Goal: Communication & Community: Answer question/provide support

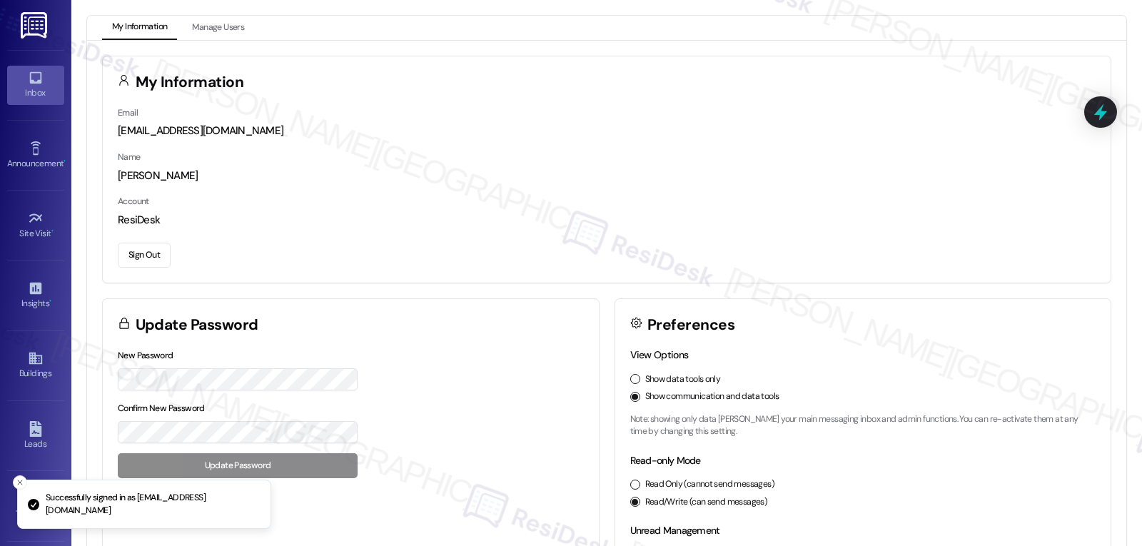
click at [36, 91] on div "Inbox" at bounding box center [35, 93] width 71 height 14
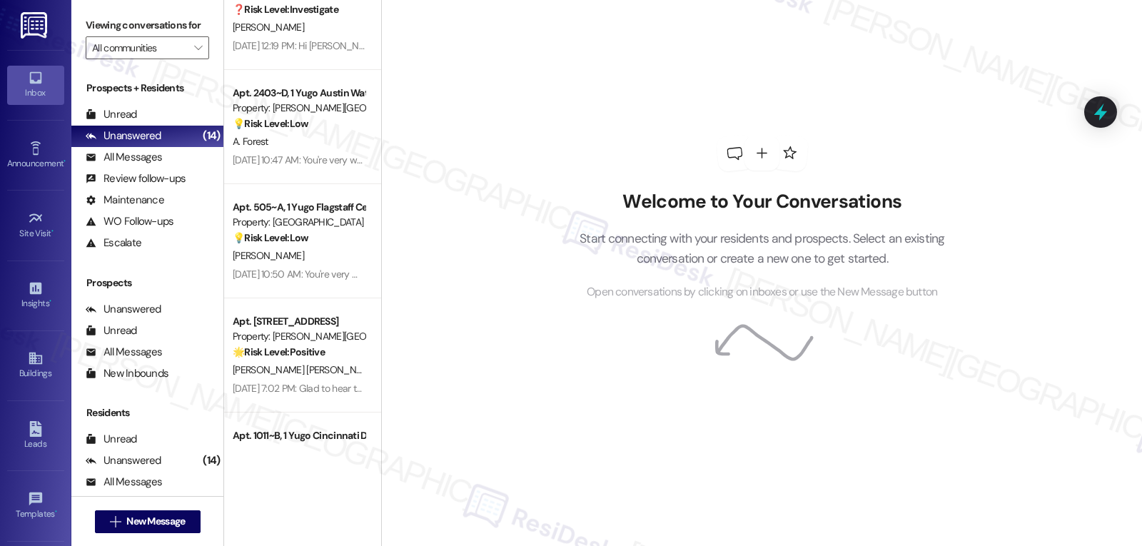
scroll to position [1154, 0]
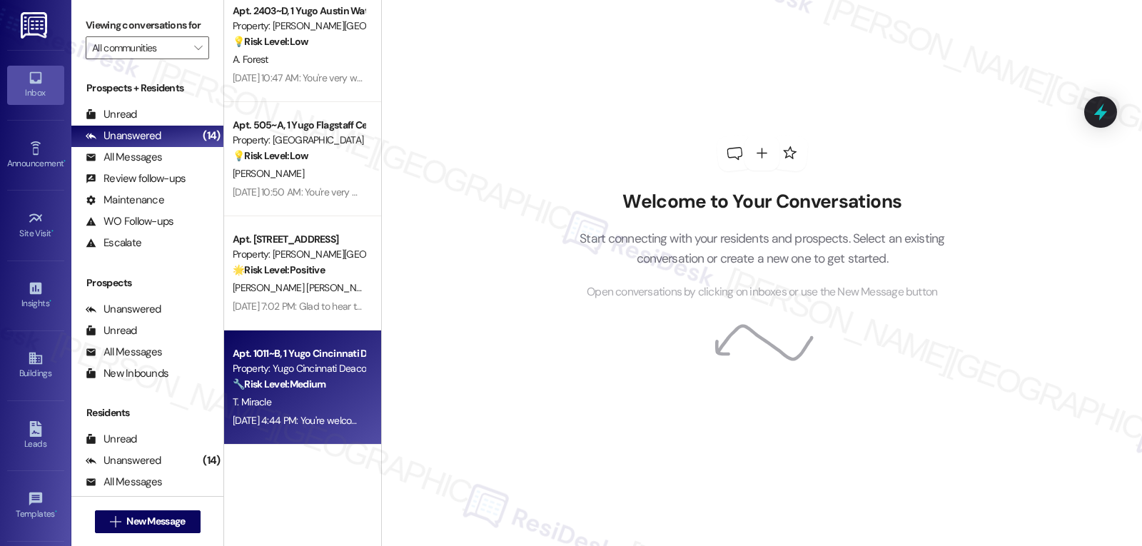
click at [320, 367] on div "Property: Yugo Cincinnati Deacon" at bounding box center [299, 368] width 132 height 15
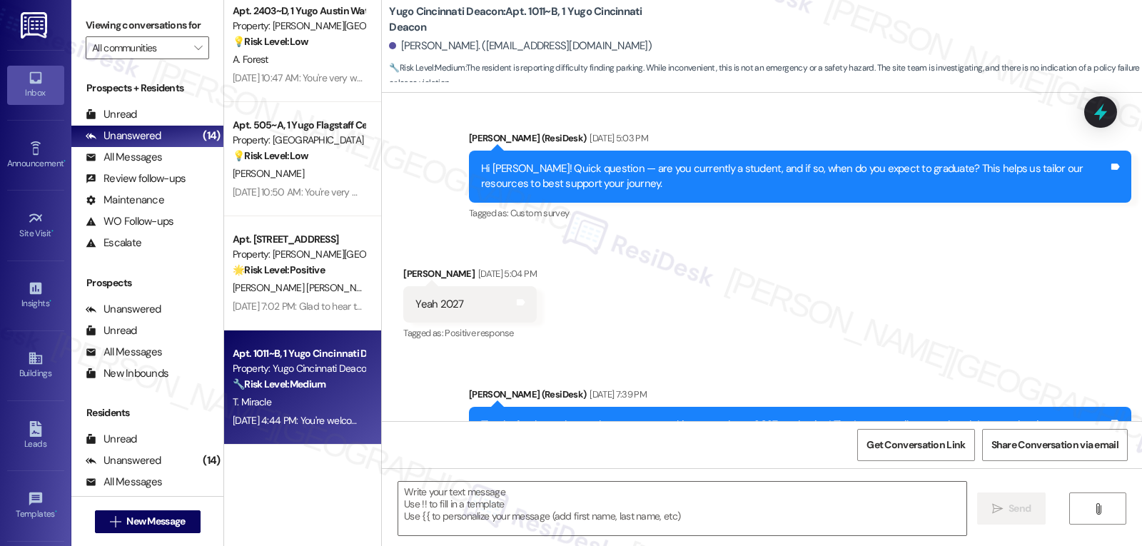
type textarea "Fetching suggested responses. Please feel free to read through the conversation…"
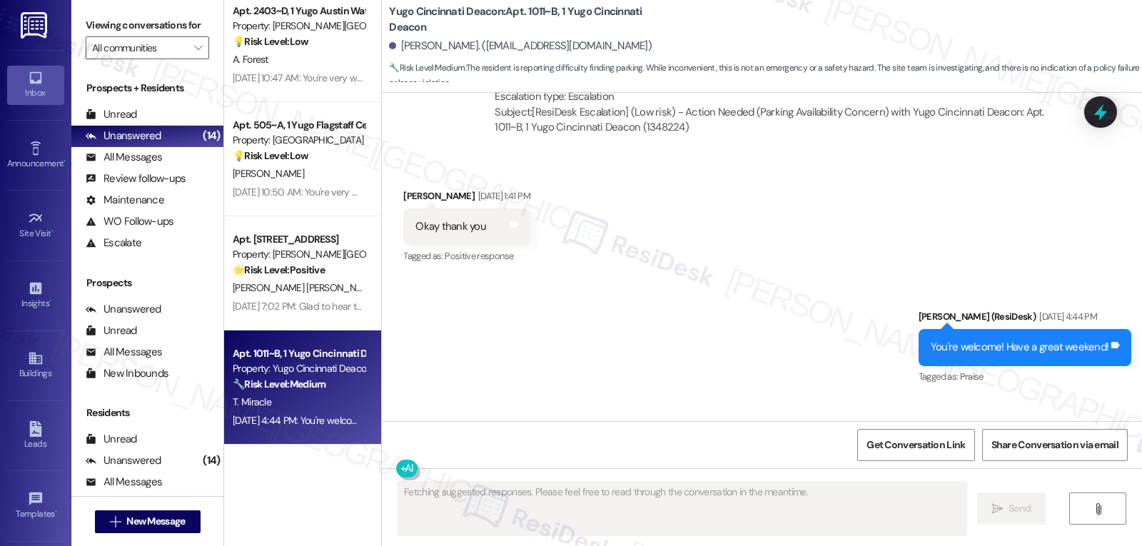
scroll to position [1570, 0]
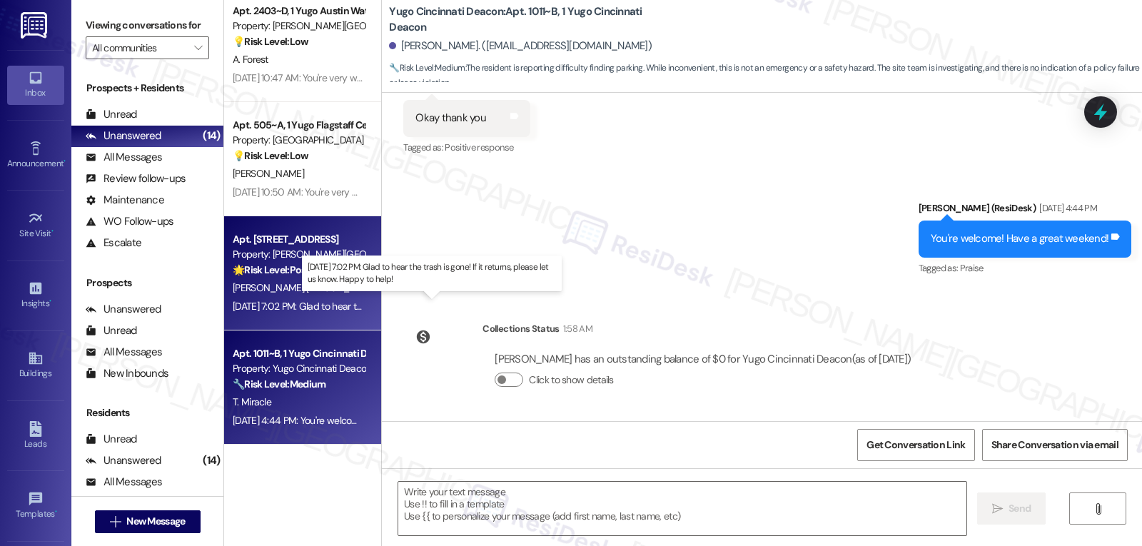
click at [293, 307] on div "[DATE] 7:02 PM: Glad to hear the trash is gone! If it returns, please let us kn…" at bounding box center [424, 306] width 383 height 13
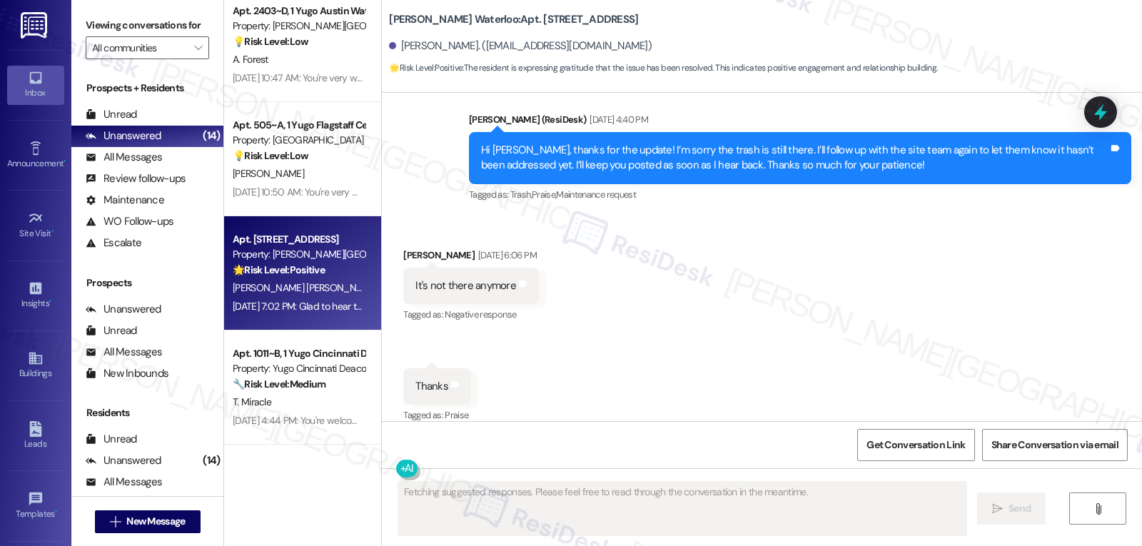
scroll to position [4552, 0]
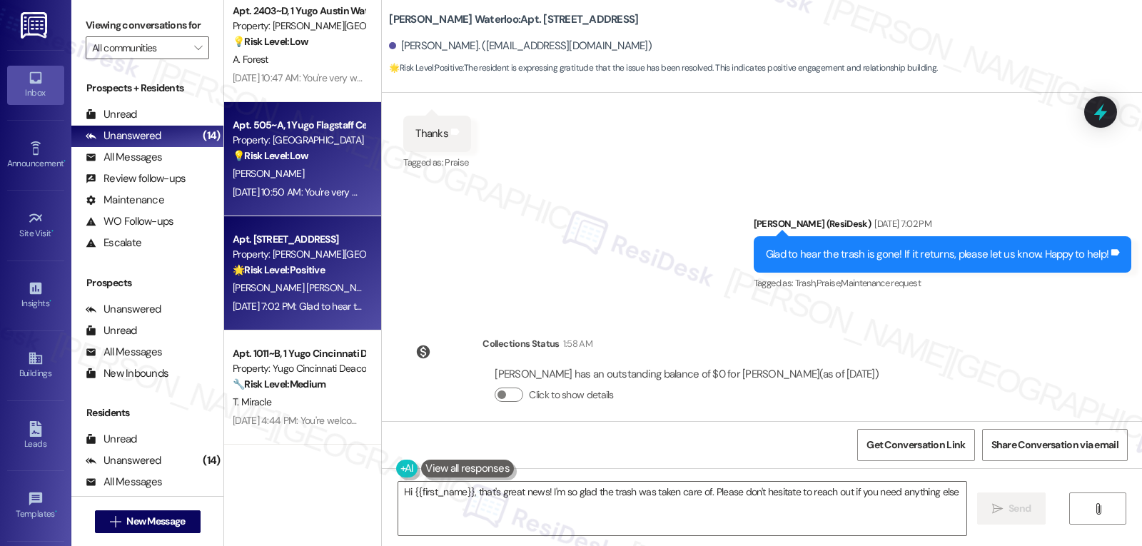
type textarea "Hi {{first_name}}, that's great news! I'm so glad the trash was taken care of. …"
click at [258, 178] on span "[PERSON_NAME]" at bounding box center [268, 173] width 71 height 13
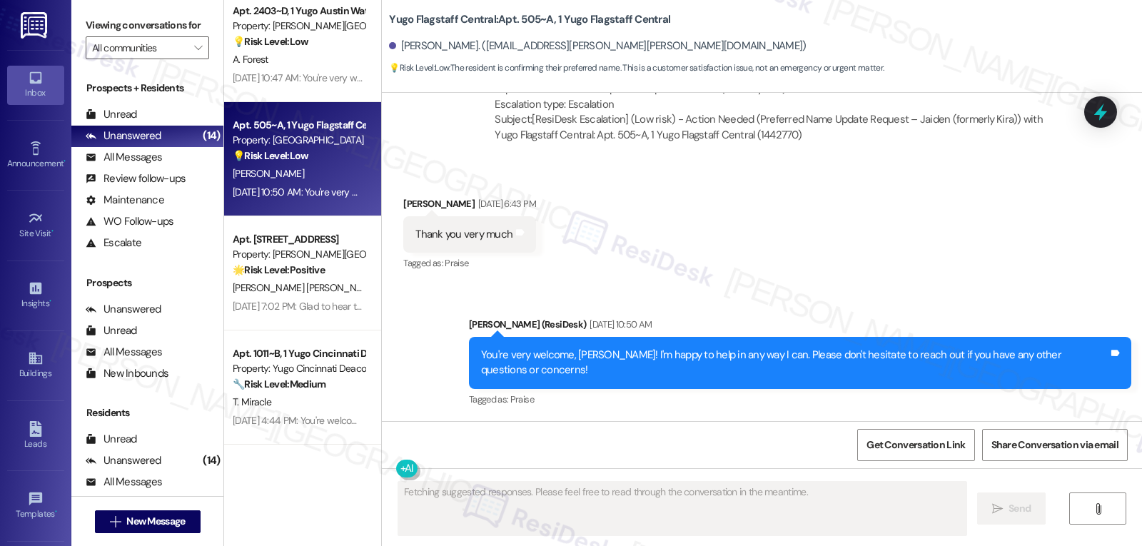
scroll to position [1386, 0]
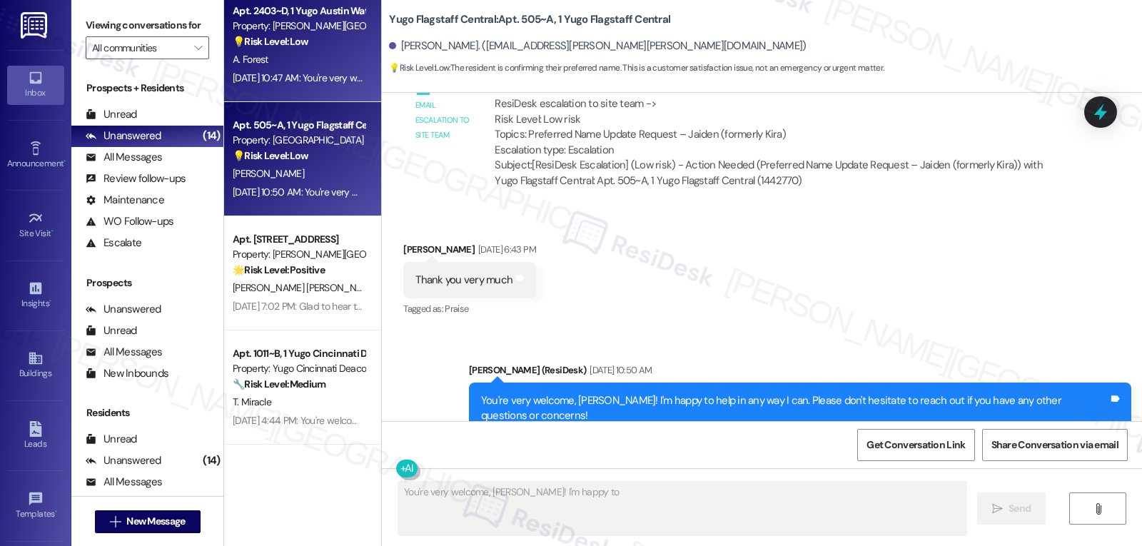
type textarea "You're very welcome, [PERSON_NAME]! I'm happy to help"
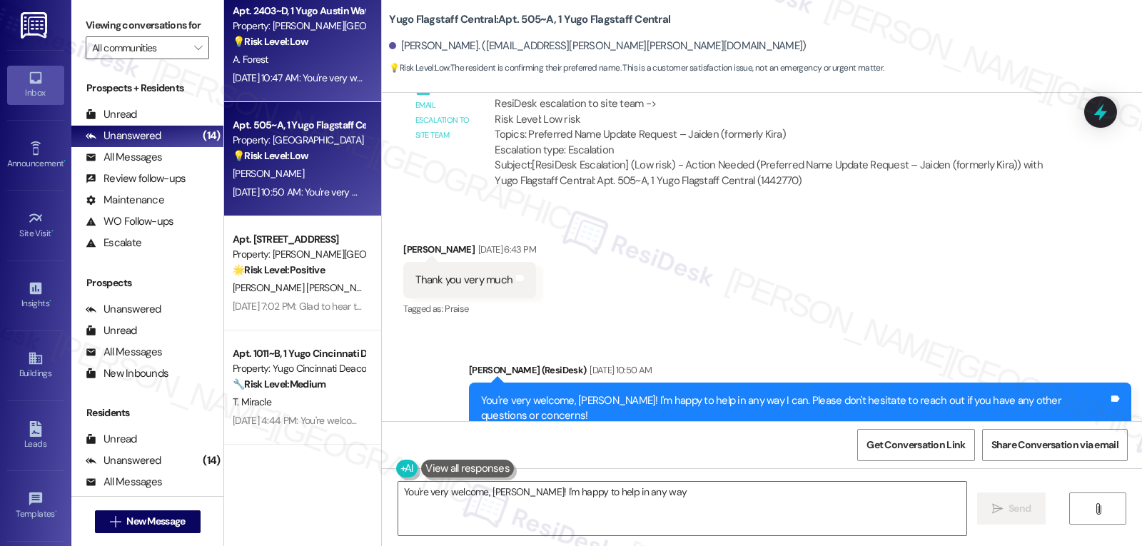
click at [315, 64] on div "A. Forest" at bounding box center [298, 60] width 135 height 18
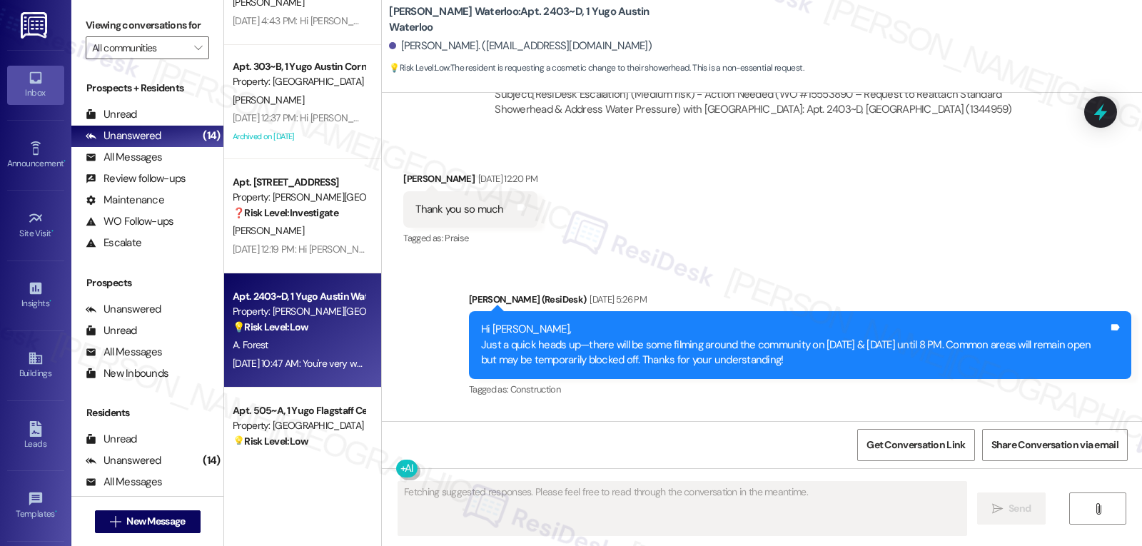
scroll to position [4941, 0]
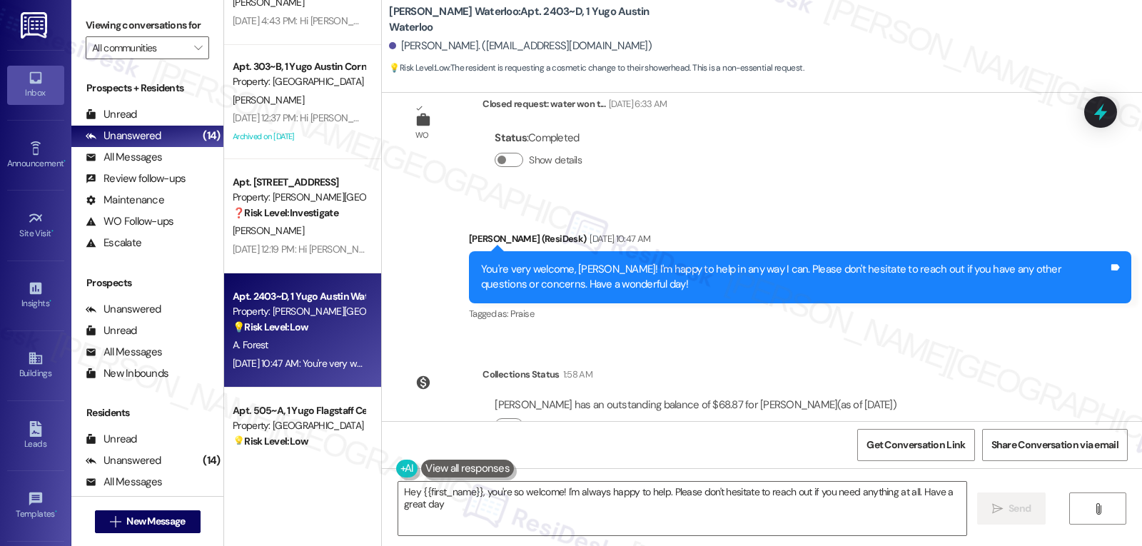
type textarea "Hey {{first_name}}, you're so welcome! I'm always happy to help. Please don't h…"
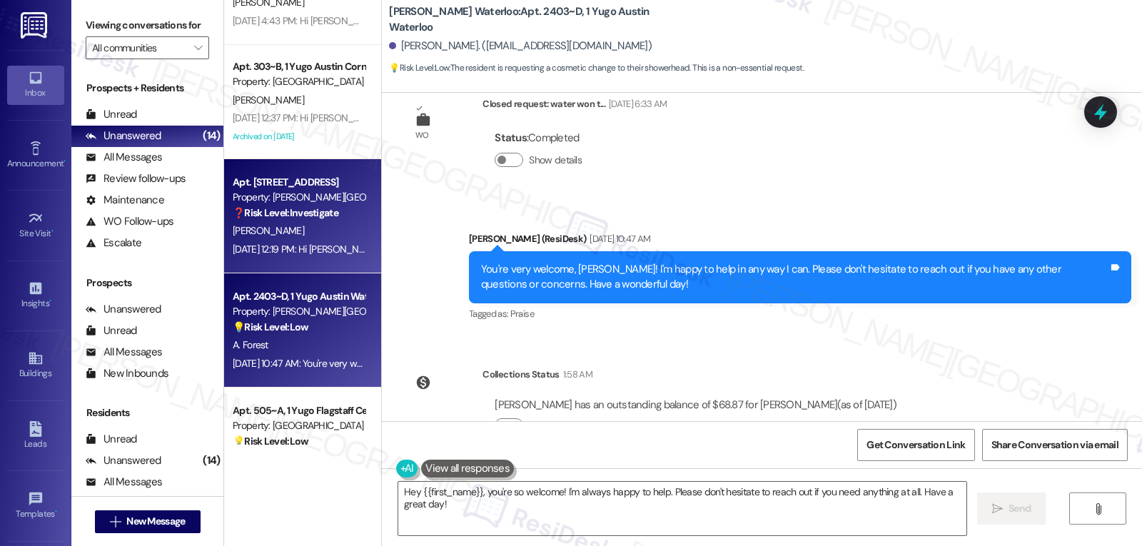
click at [292, 235] on div "[PERSON_NAME]" at bounding box center [298, 231] width 135 height 18
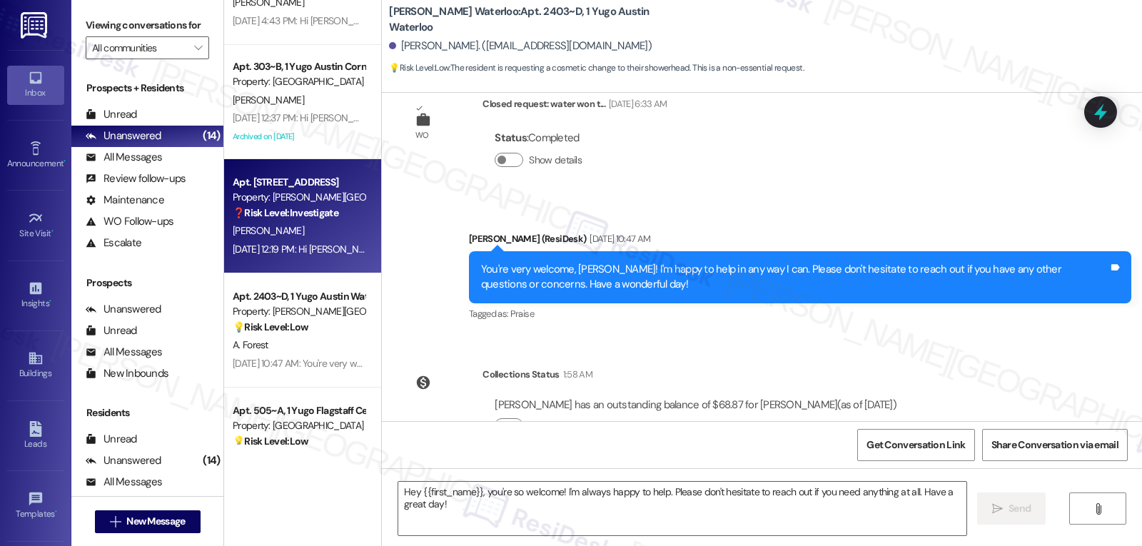
type textarea "Fetching suggested responses. Please feel free to read through the conversation…"
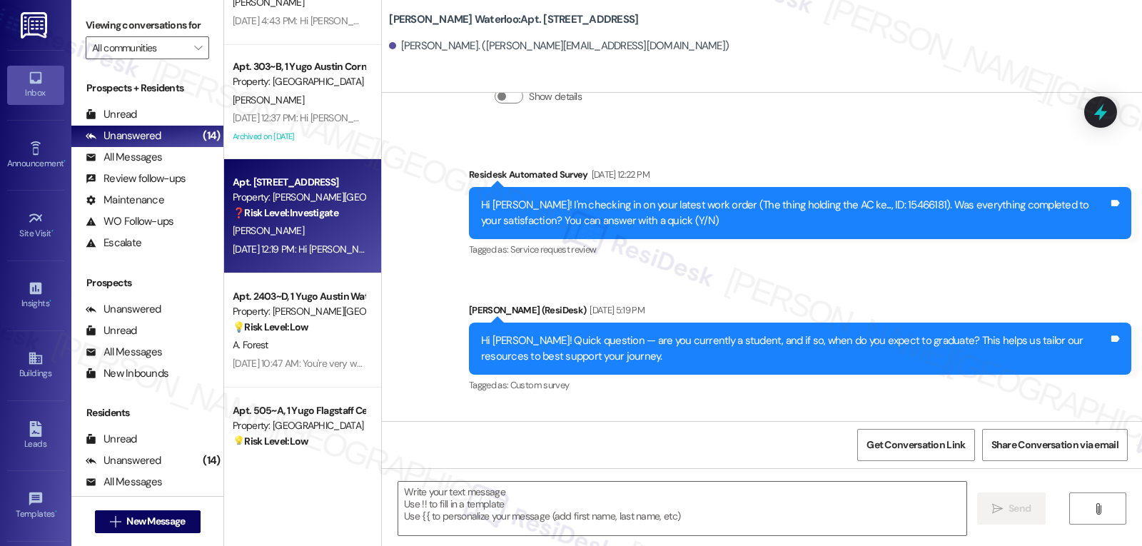
type textarea "Fetching suggested responses. Please feel free to read through the conversation…"
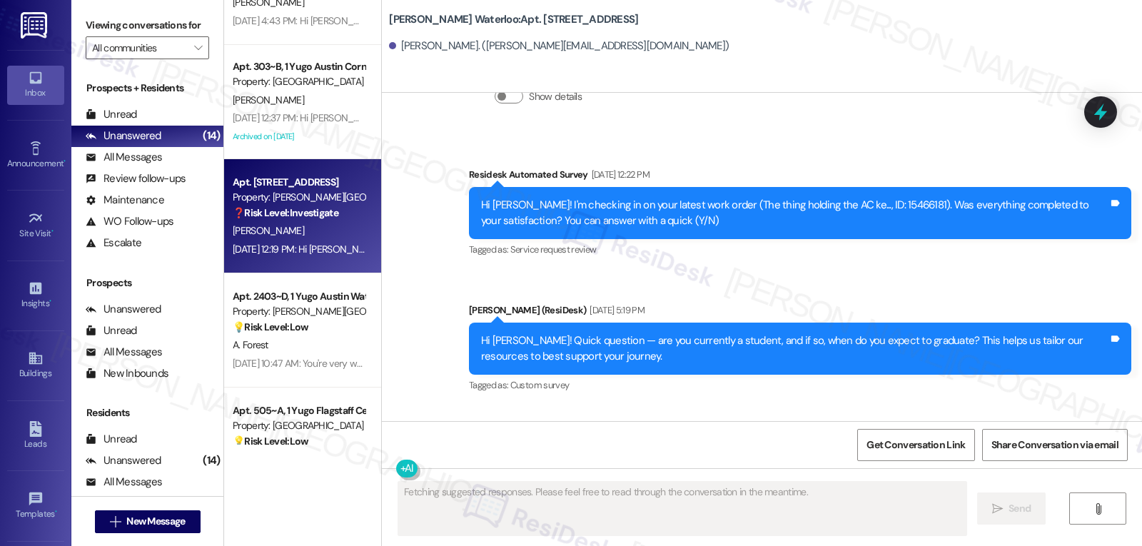
scroll to position [7978, 0]
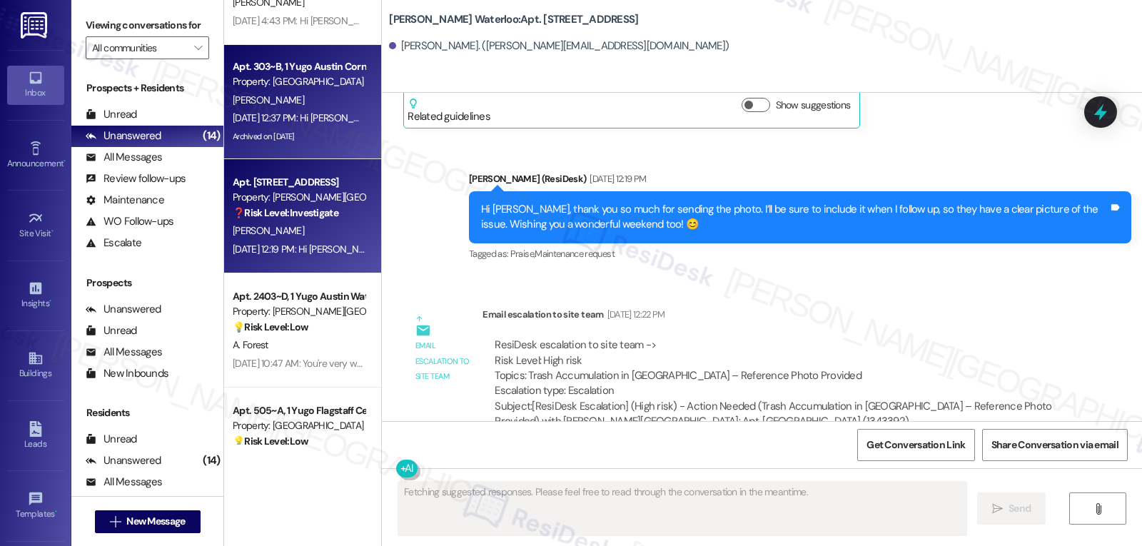
click at [240, 123] on div "[DATE] 12:37 PM: Hi [PERSON_NAME]! We're so glad you chose [PERSON_NAME]! We wo…" at bounding box center [708, 117] width 951 height 13
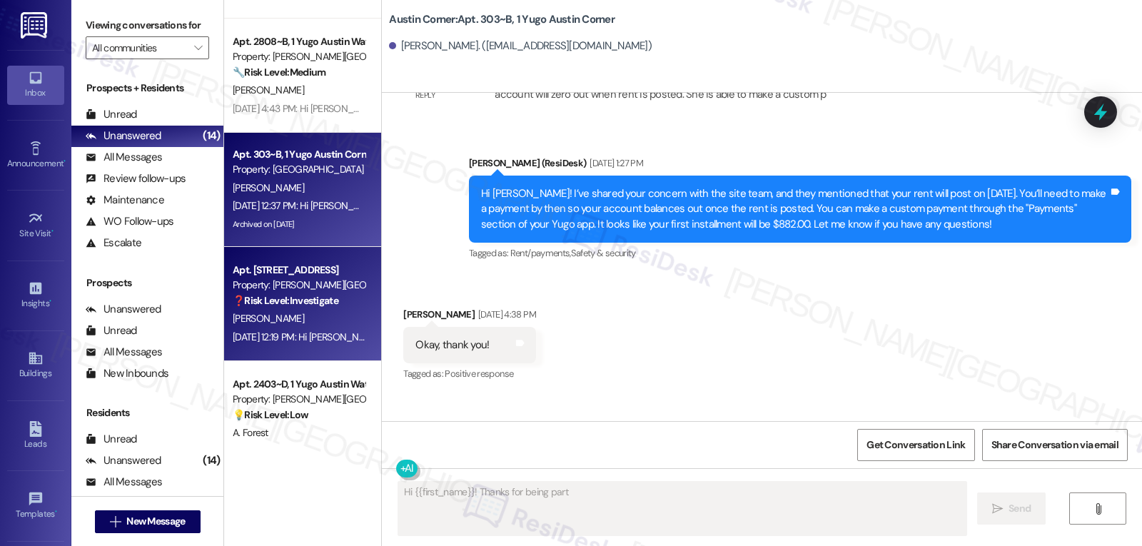
scroll to position [726, 0]
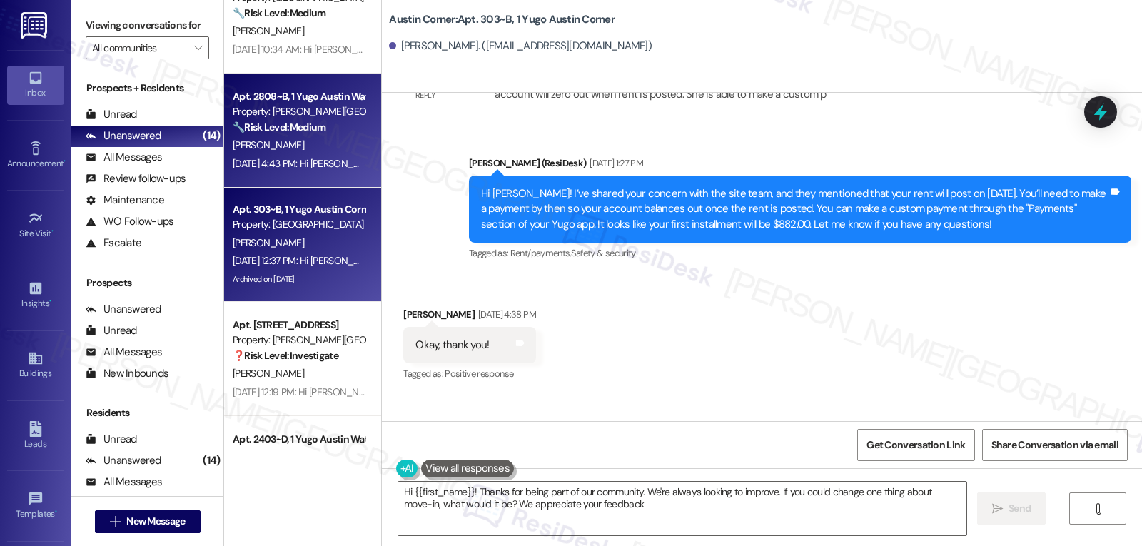
type textarea "Hi {{first_name}}! Thanks for being part of our community. We're always looking…"
click at [298, 139] on div "[PERSON_NAME]" at bounding box center [298, 145] width 135 height 18
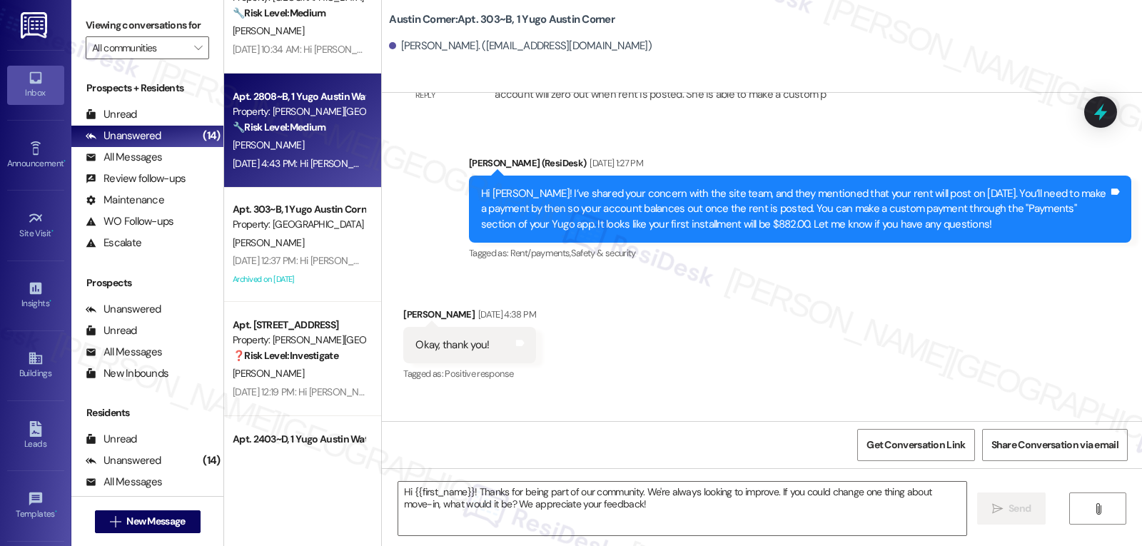
type textarea "Fetching suggested responses. Please feel free to read through the conversation…"
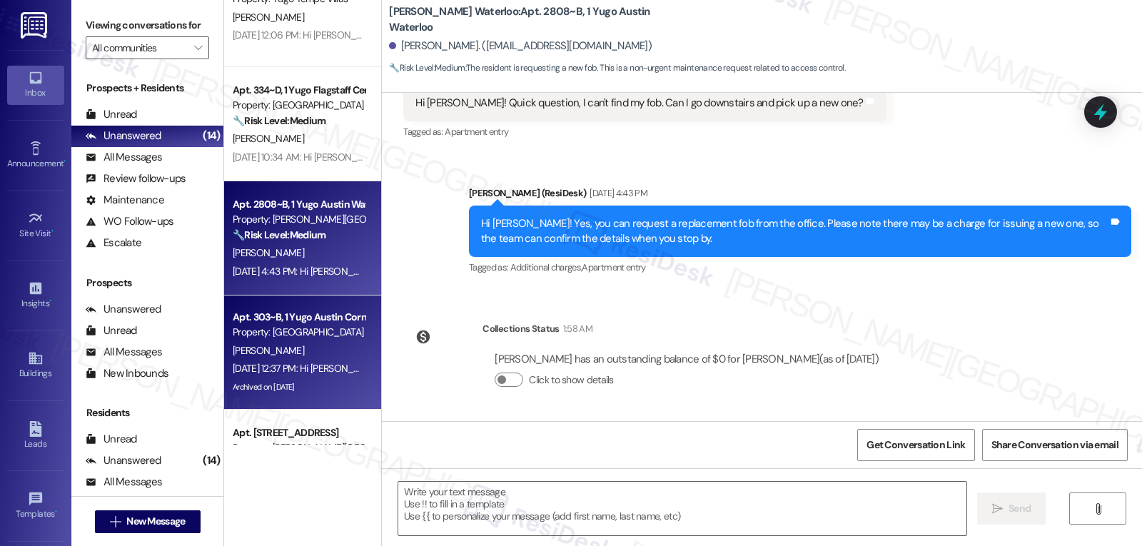
scroll to position [583, 0]
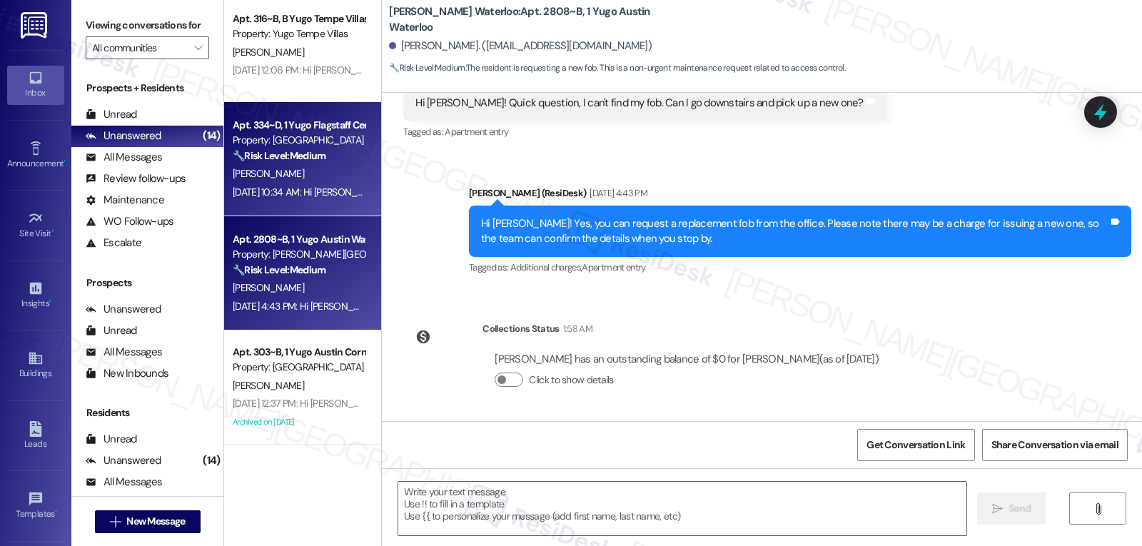
click at [256, 158] on strong "🔧 Risk Level: Medium" at bounding box center [279, 155] width 93 height 13
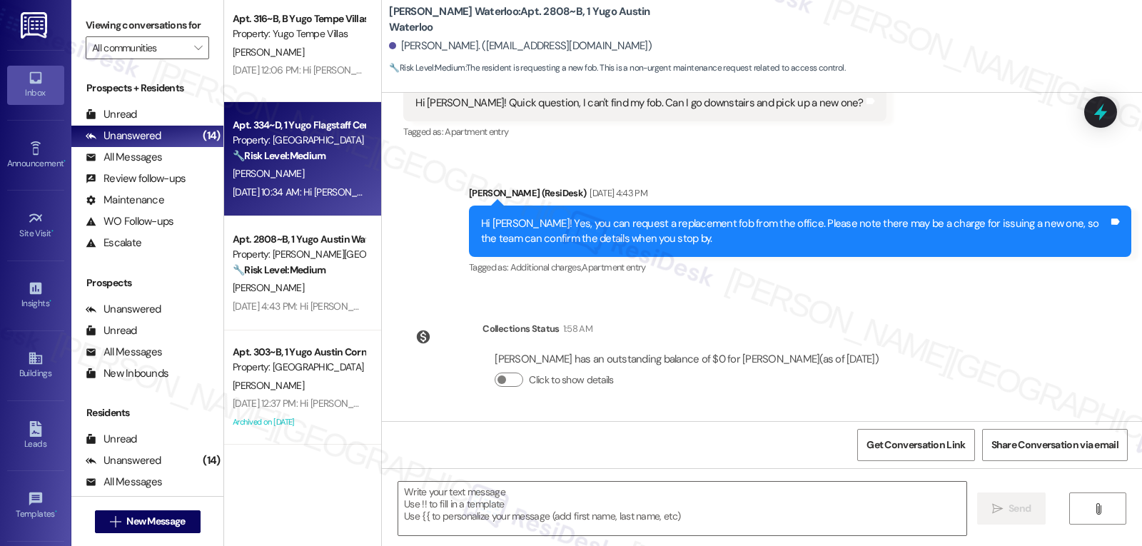
type textarea "Fetching suggested responses. Please feel free to read through the conversation…"
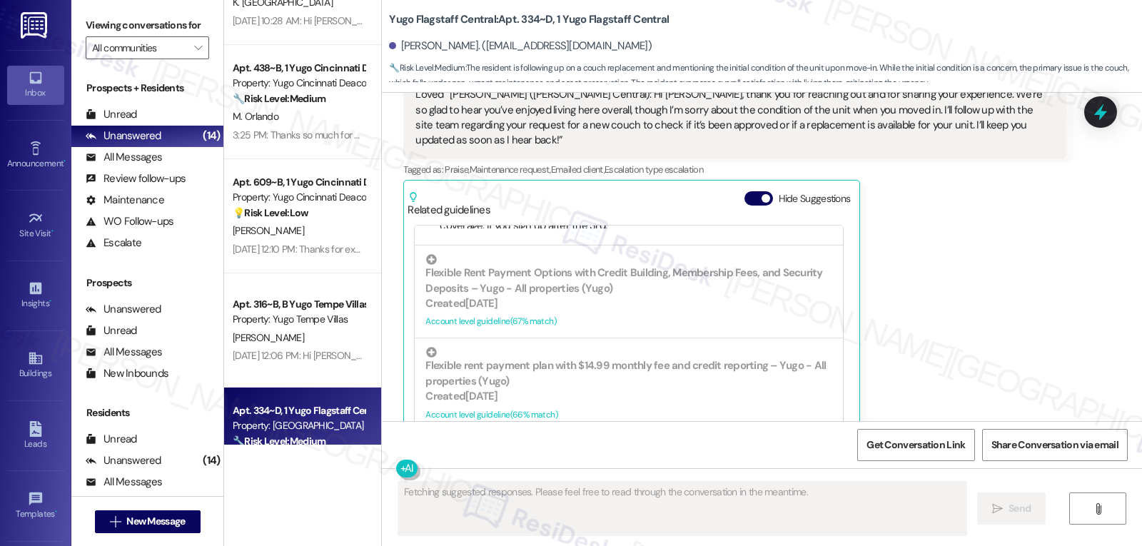
scroll to position [204, 0]
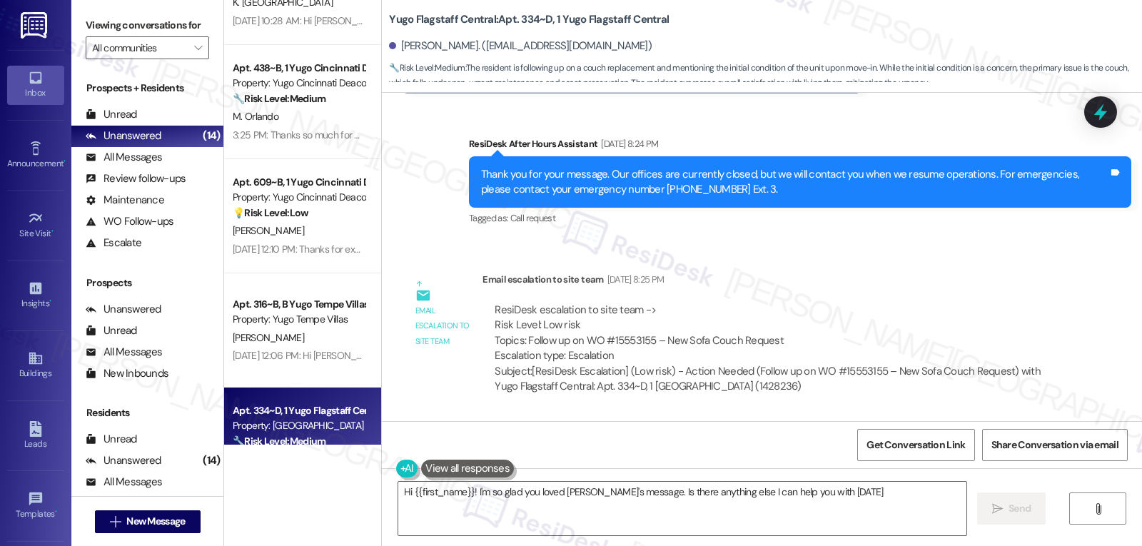
type textarea "Hi {{first_name}}! I'm so glad you loved [PERSON_NAME]'s message. Is there anyt…"
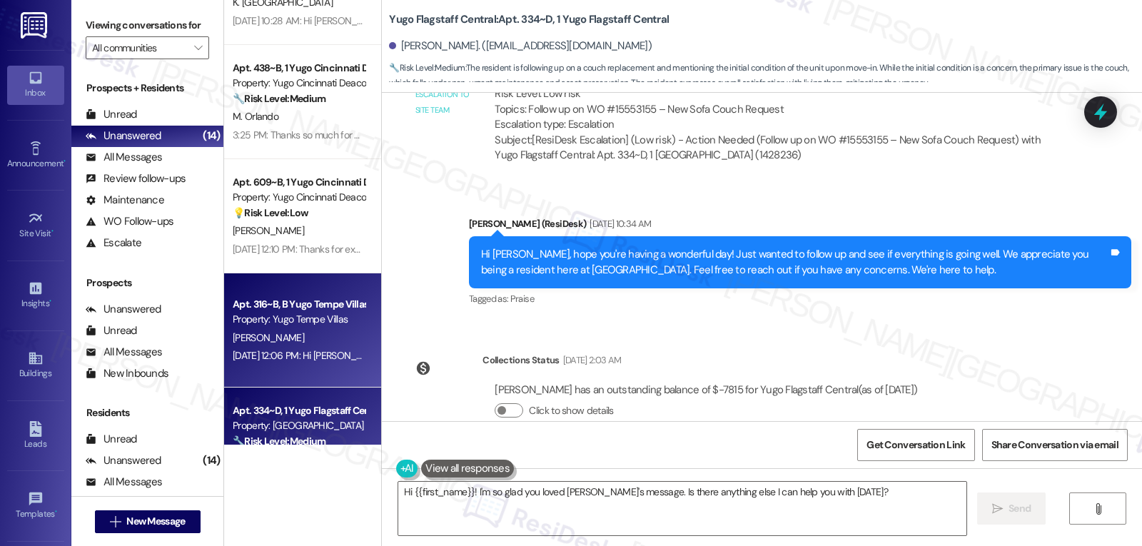
click at [295, 325] on div "Property: Yugo Tempe Villas" at bounding box center [299, 319] width 132 height 15
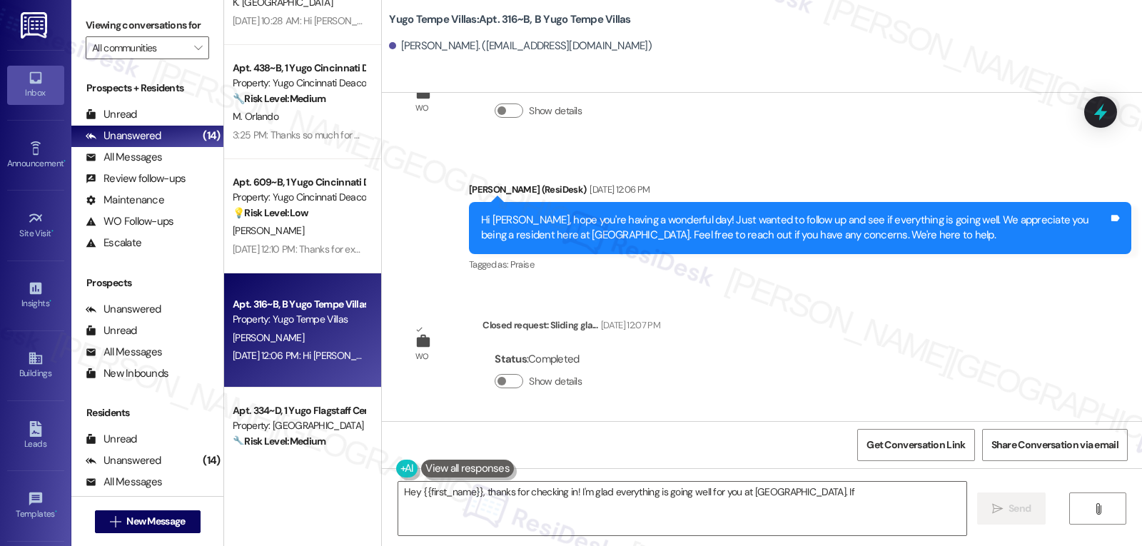
scroll to position [948, 0]
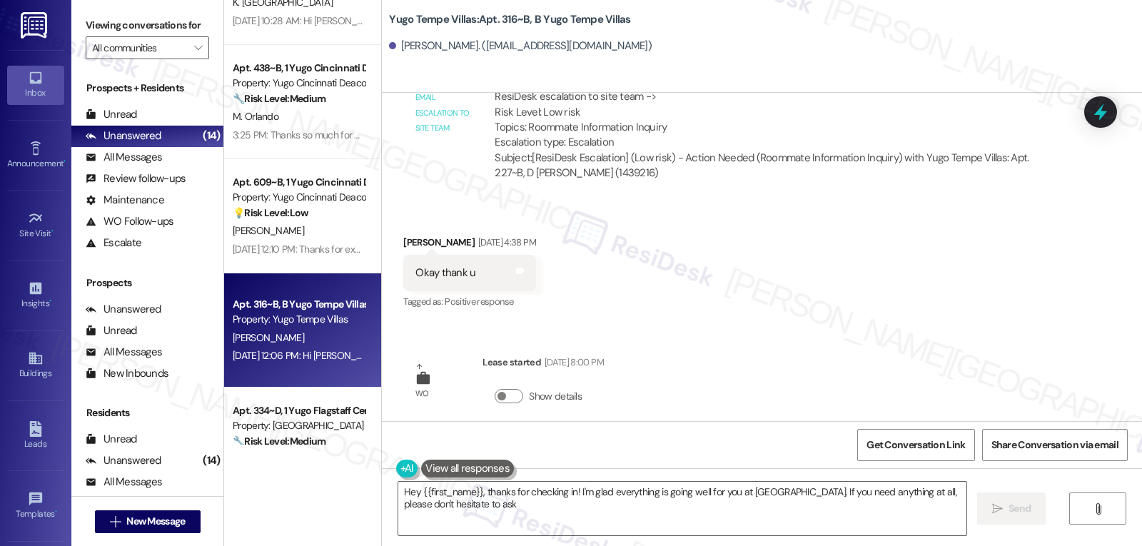
type textarea "Hey {{first_name}}, thanks for checking in! I'm glad everything is going well f…"
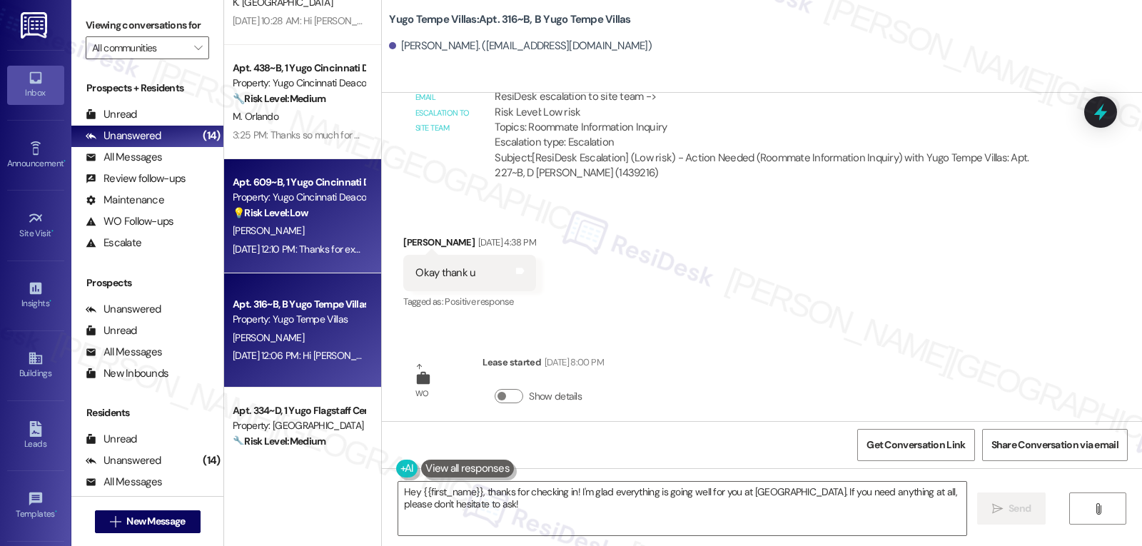
click at [246, 233] on span "[PERSON_NAME]" at bounding box center [268, 230] width 71 height 13
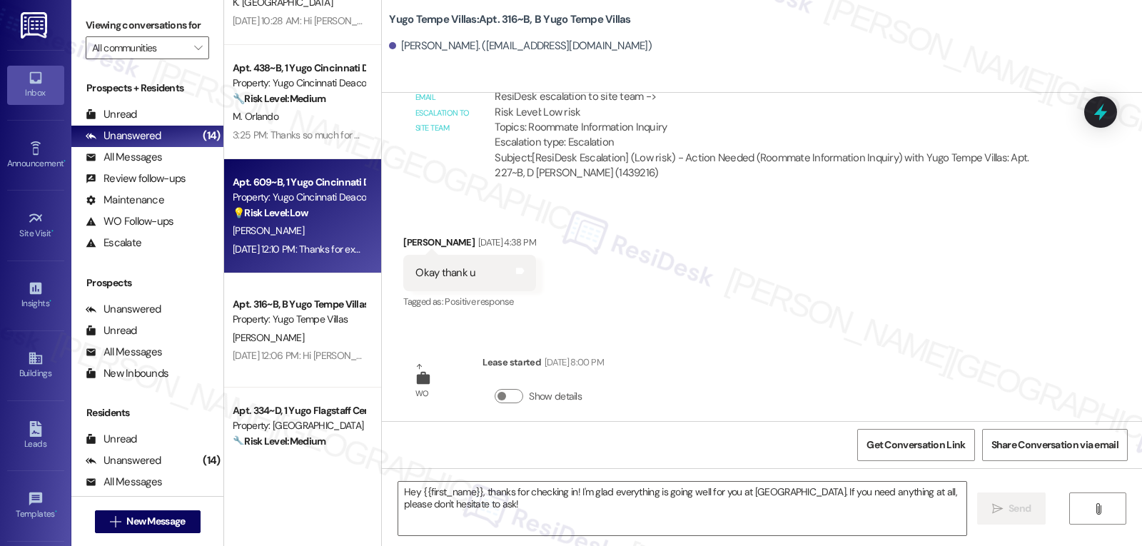
type textarea "Fetching suggested responses. Please feel free to read through the conversation…"
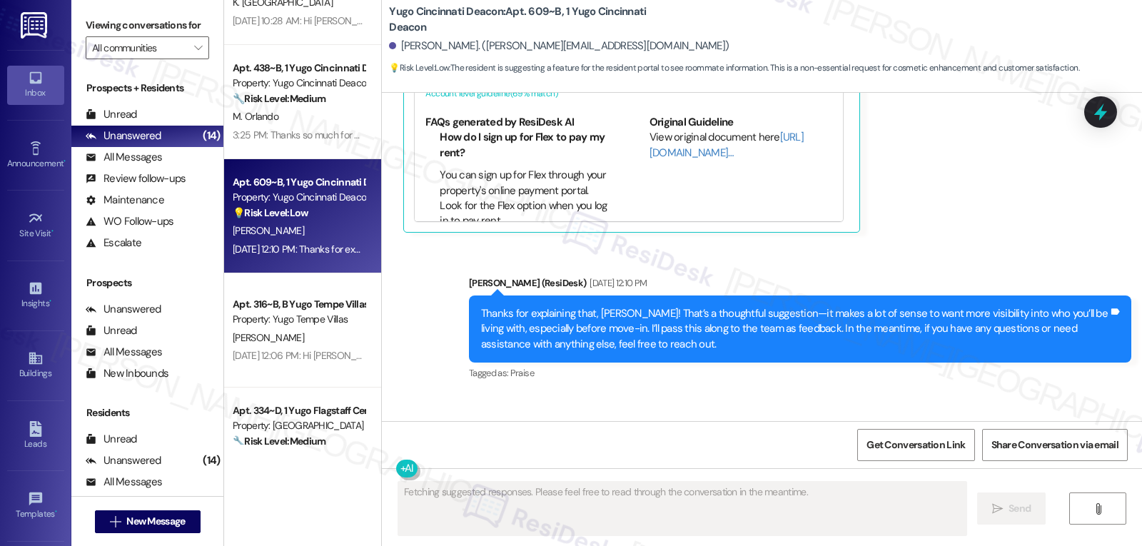
scroll to position [1077, 0]
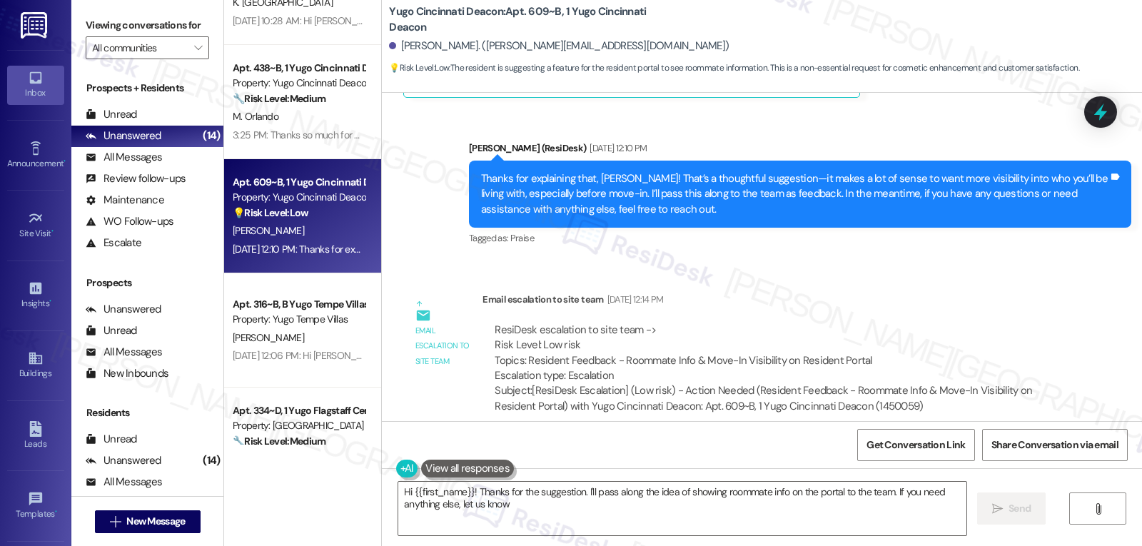
type textarea "Hi {{first_name}}! Thanks for the suggestion. I'll pass along the idea of showi…"
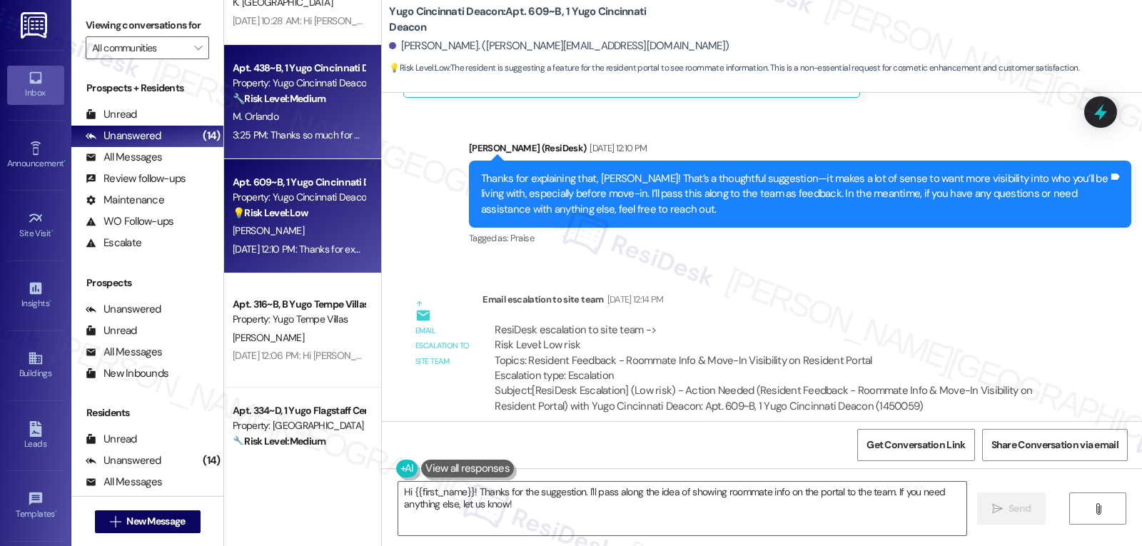
click at [273, 104] on strong "🔧 Risk Level: Medium" at bounding box center [279, 98] width 93 height 13
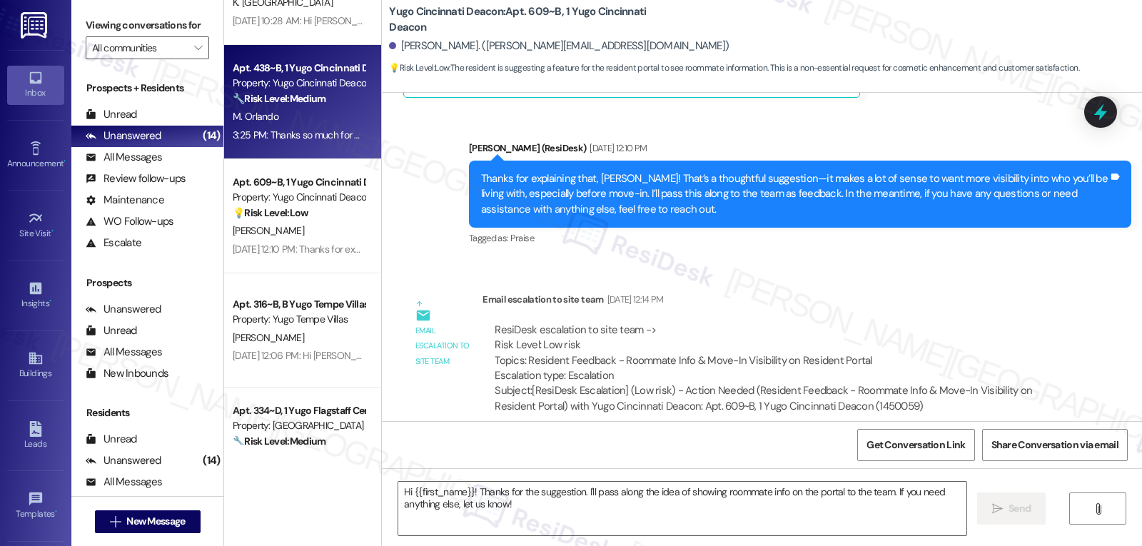
type textarea "Fetching suggested responses. Please feel free to read through the conversation…"
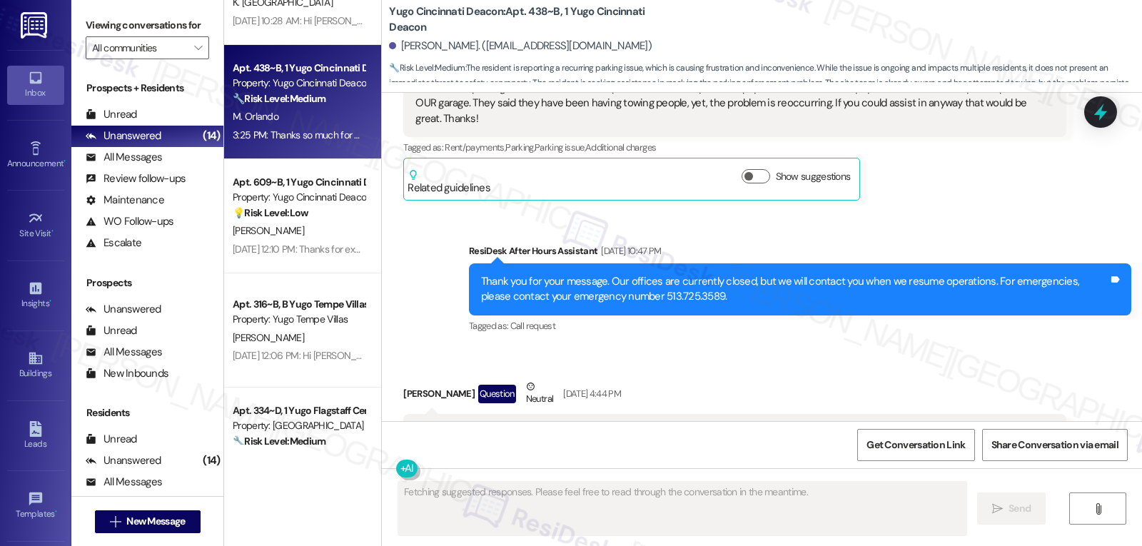
scroll to position [4714, 0]
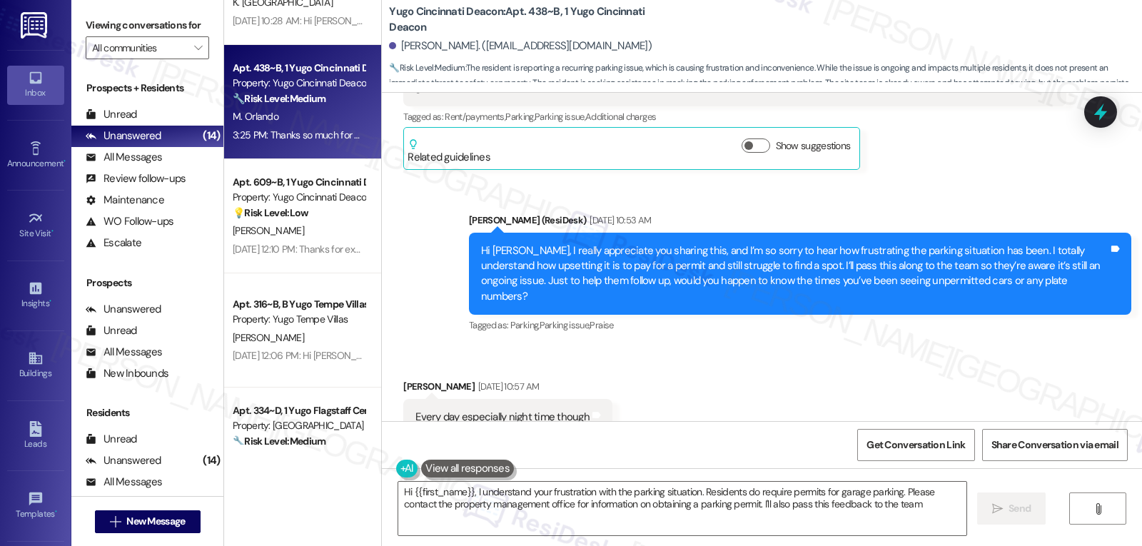
type textarea "Hi {{first_name}}, I understand your frustration with the parking situation. Re…"
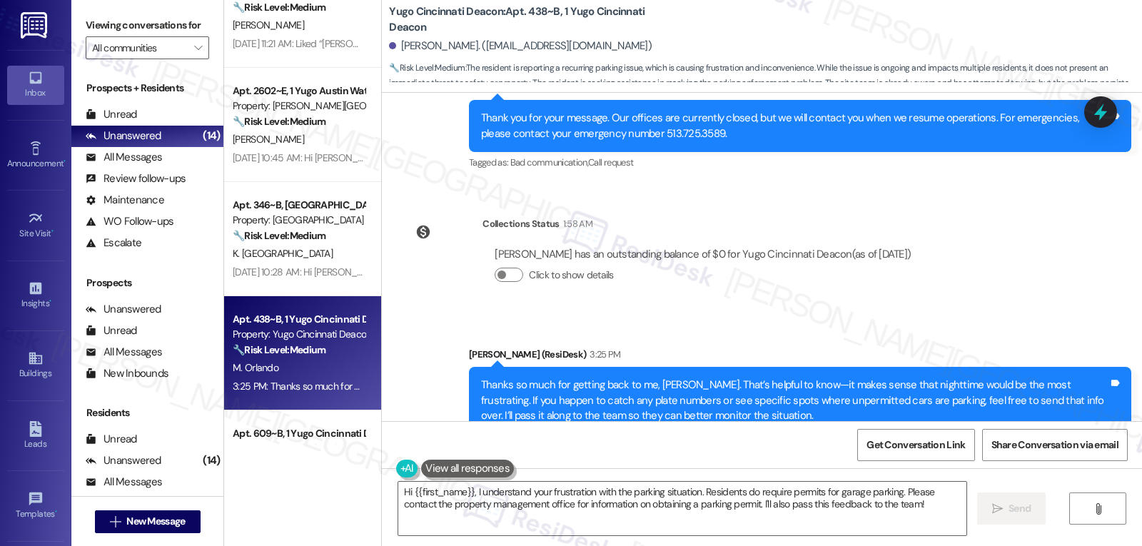
scroll to position [12, 0]
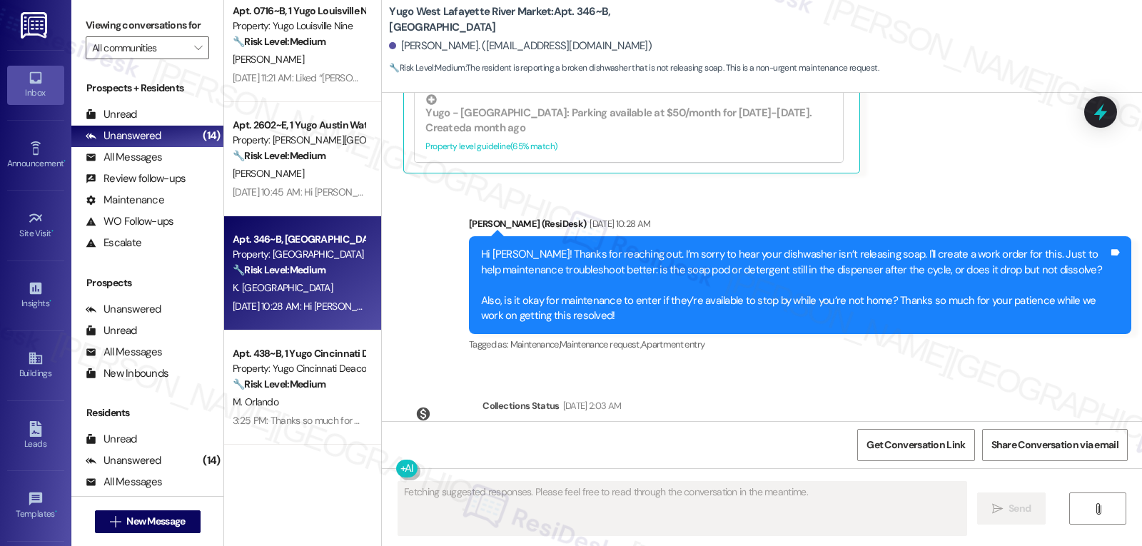
scroll to position [3322, 0]
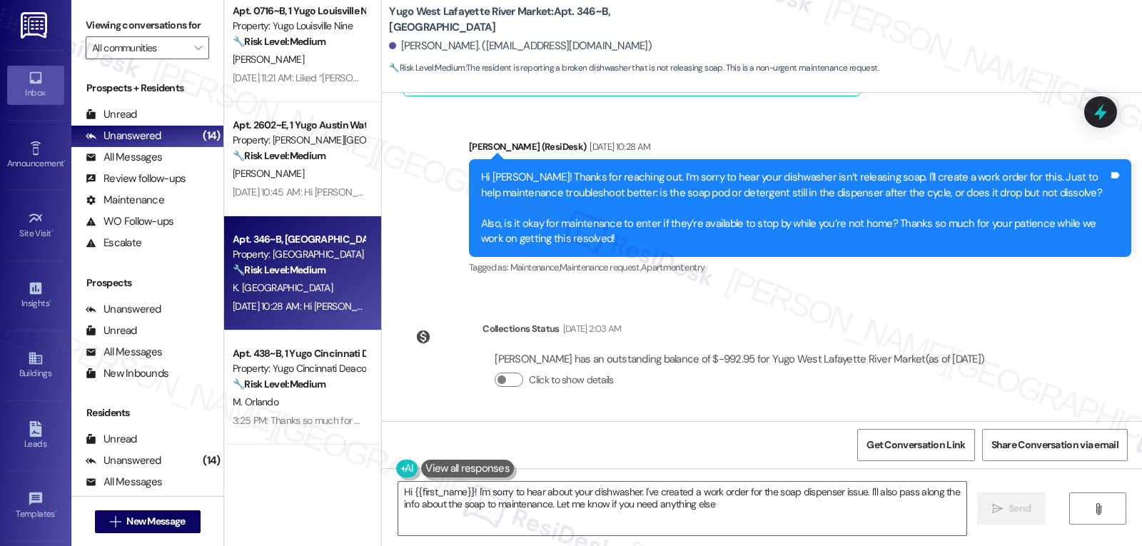
type textarea "Hi {{first_name}}! I'm sorry to hear about your dishwasher. I've created a work…"
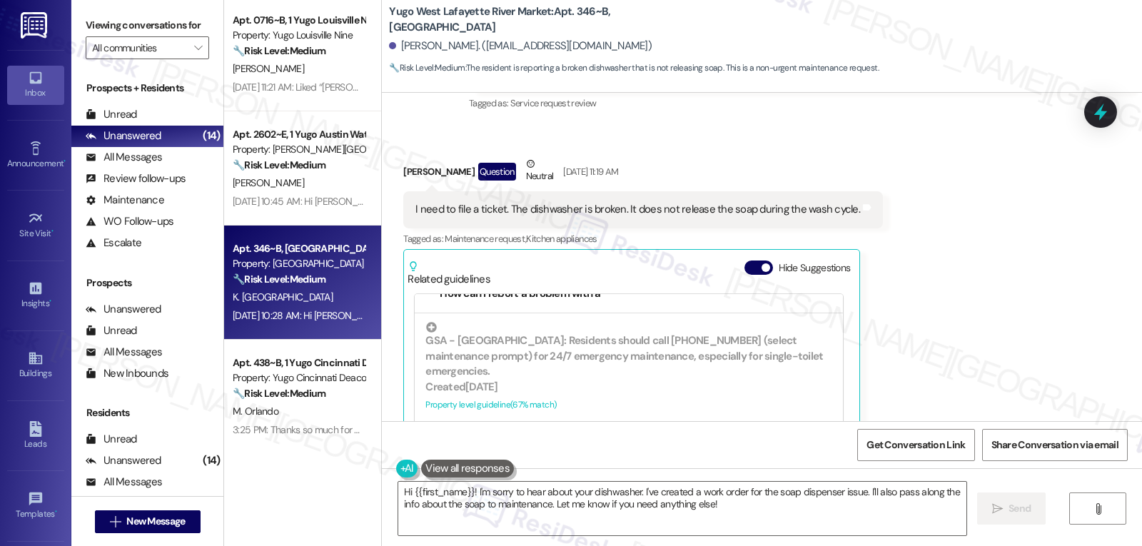
scroll to position [0, 0]
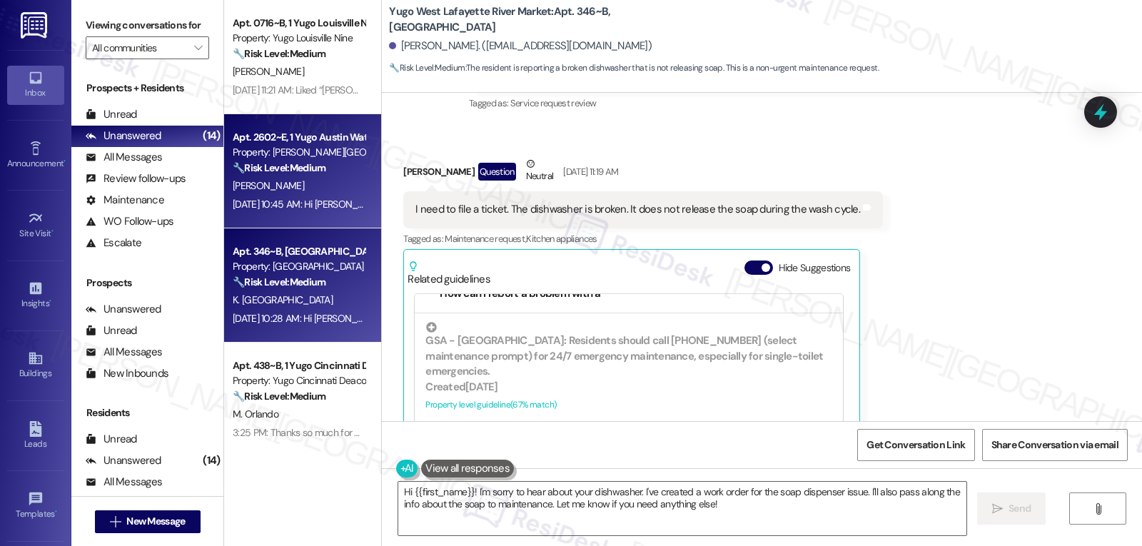
click at [298, 211] on div "[DATE] 10:45 AM: Hi [PERSON_NAME]! Thanks for following up, and I understand yo…" at bounding box center [298, 205] width 135 height 18
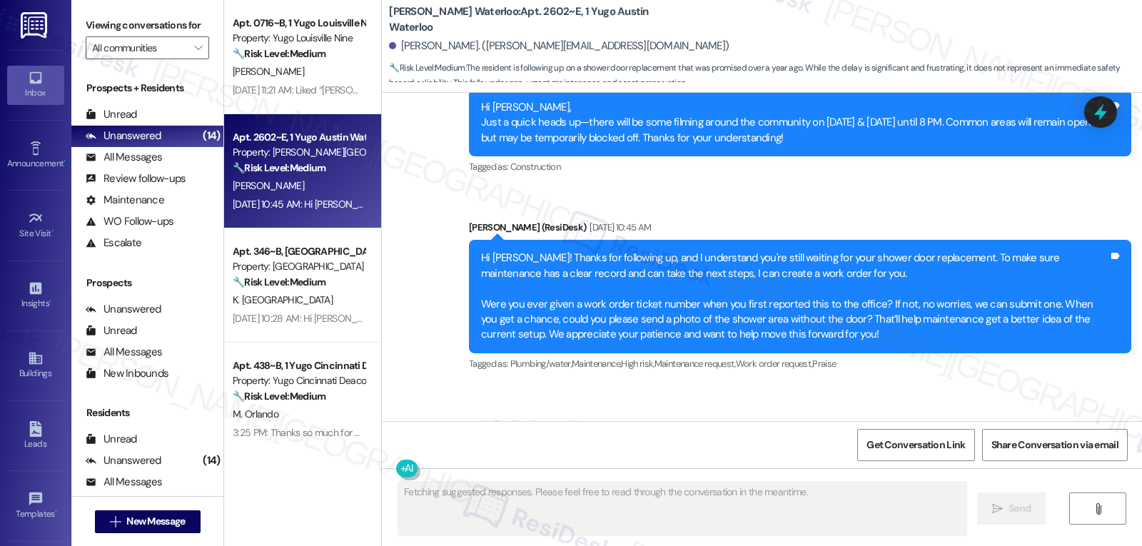
scroll to position [2029, 0]
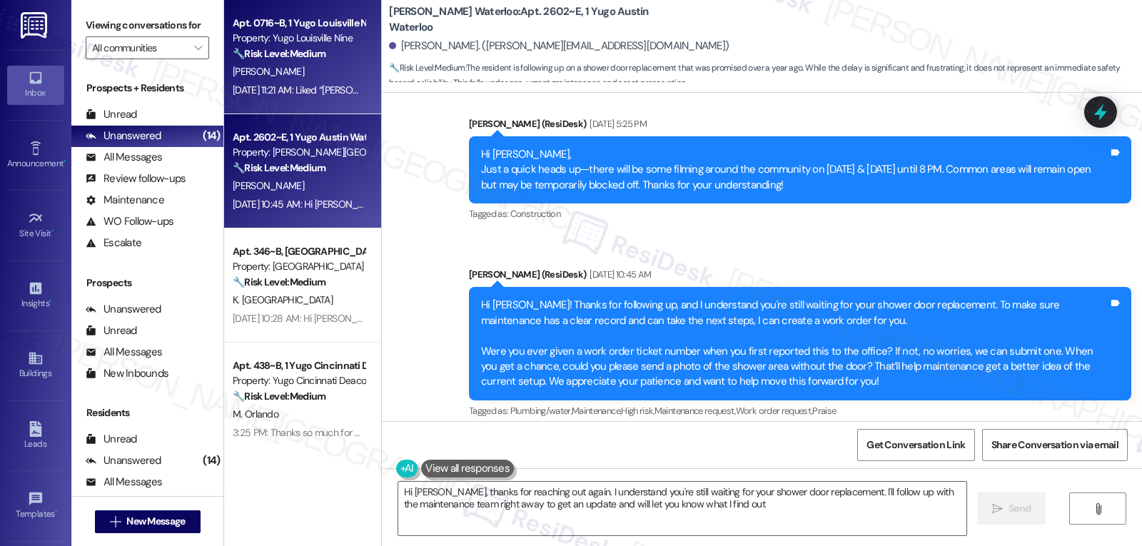
type textarea "Hi [PERSON_NAME], thanks for reaching out again. I understand you're still wait…"
click at [270, 72] on div "[PERSON_NAME]" at bounding box center [298, 72] width 135 height 18
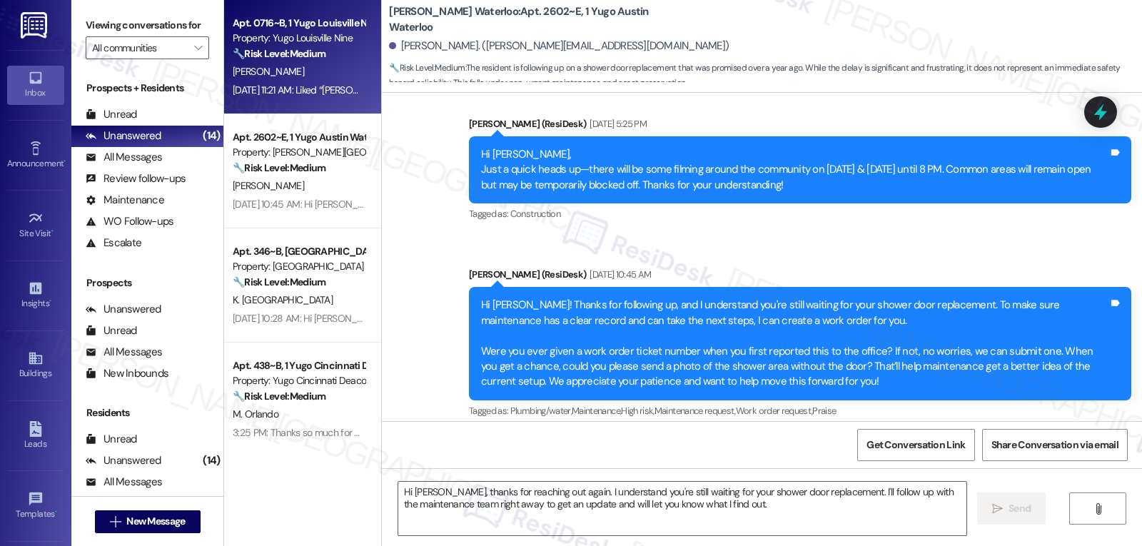
type textarea "Fetching suggested responses. Please feel free to read through the conversation…"
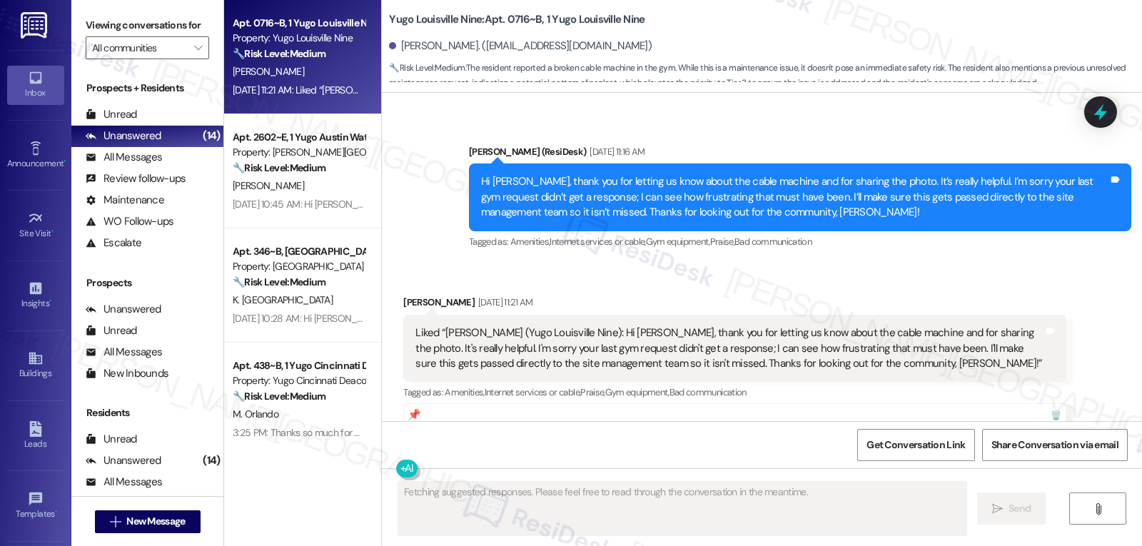
scroll to position [14158, 0]
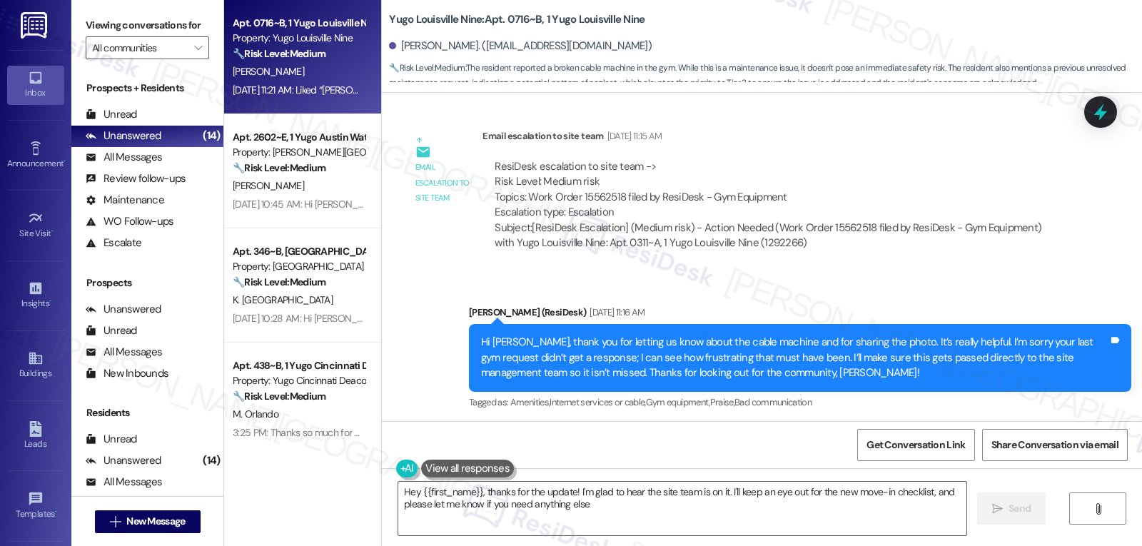
type textarea "Hey {{first_name}}, thanks for the update! I'm glad to hear the site team is on…"
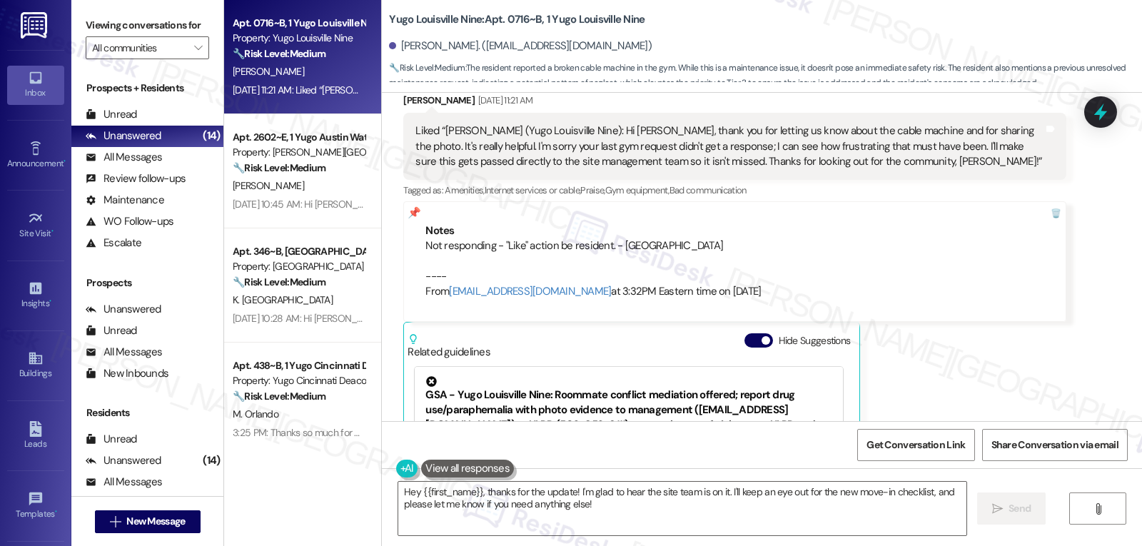
scroll to position [14443, 0]
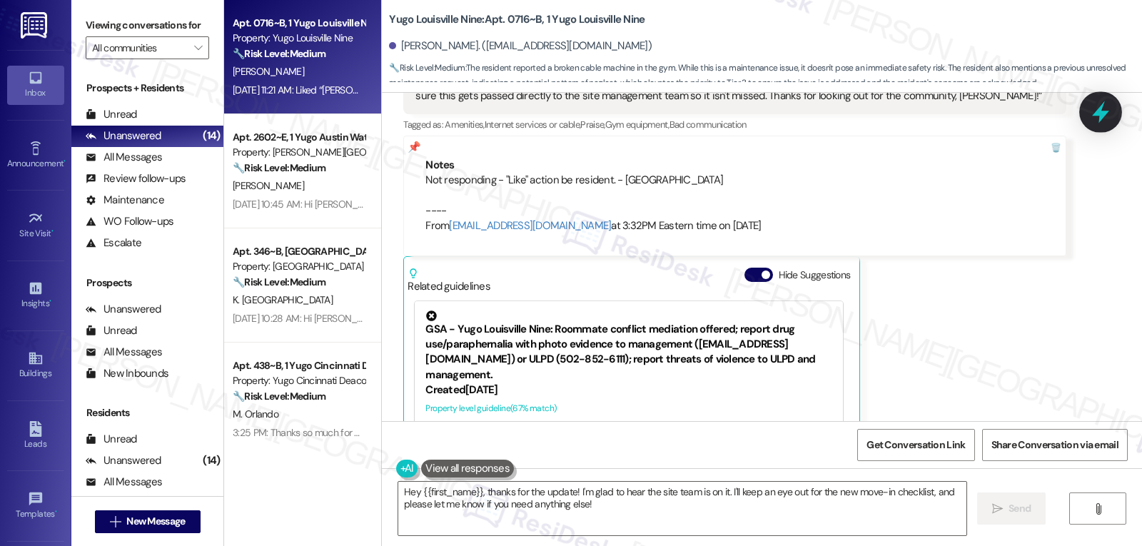
click at [1092, 106] on icon at bounding box center [1100, 112] width 24 height 24
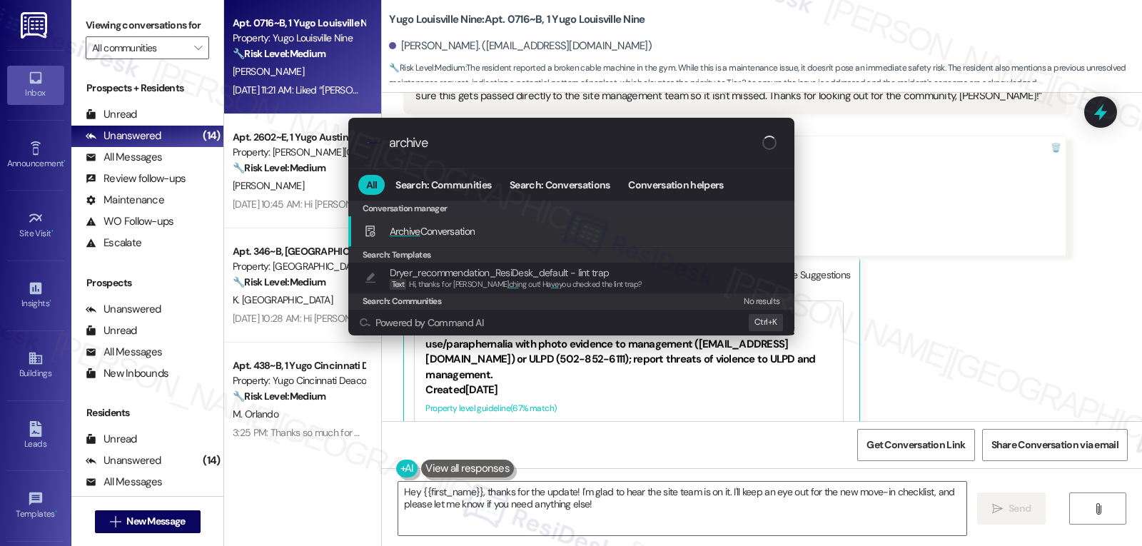
type input "archive"
click at [416, 225] on span "Archive" at bounding box center [405, 231] width 31 height 13
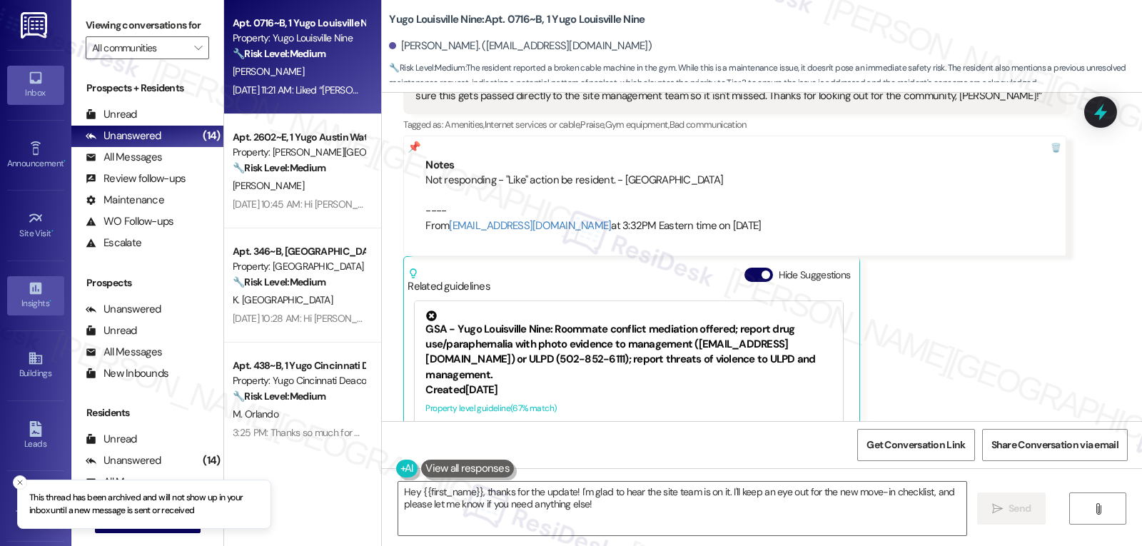
scroll to position [135, 0]
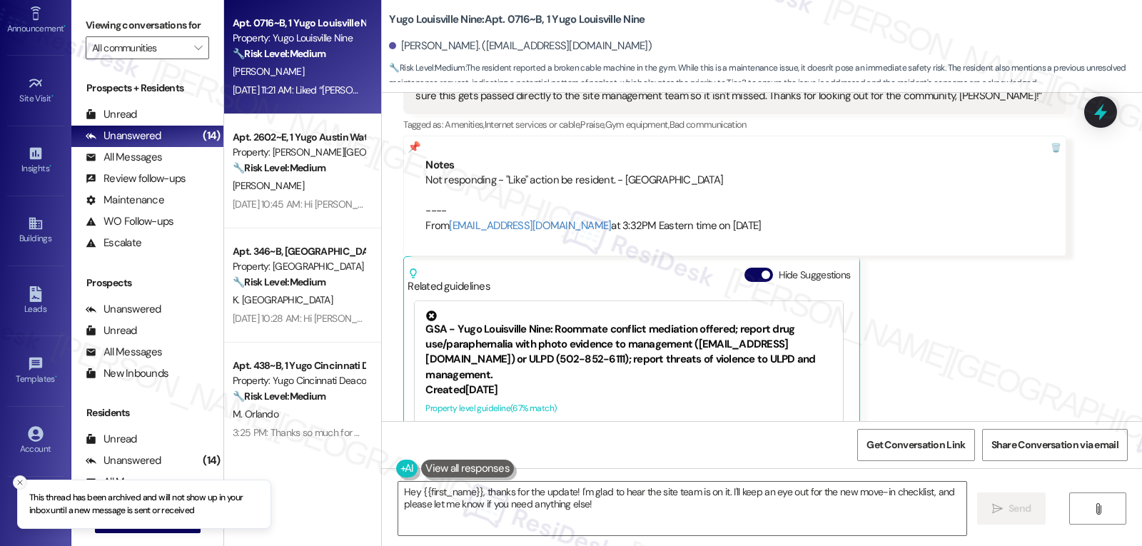
click at [17, 482] on icon "Close toast" at bounding box center [20, 482] width 9 height 9
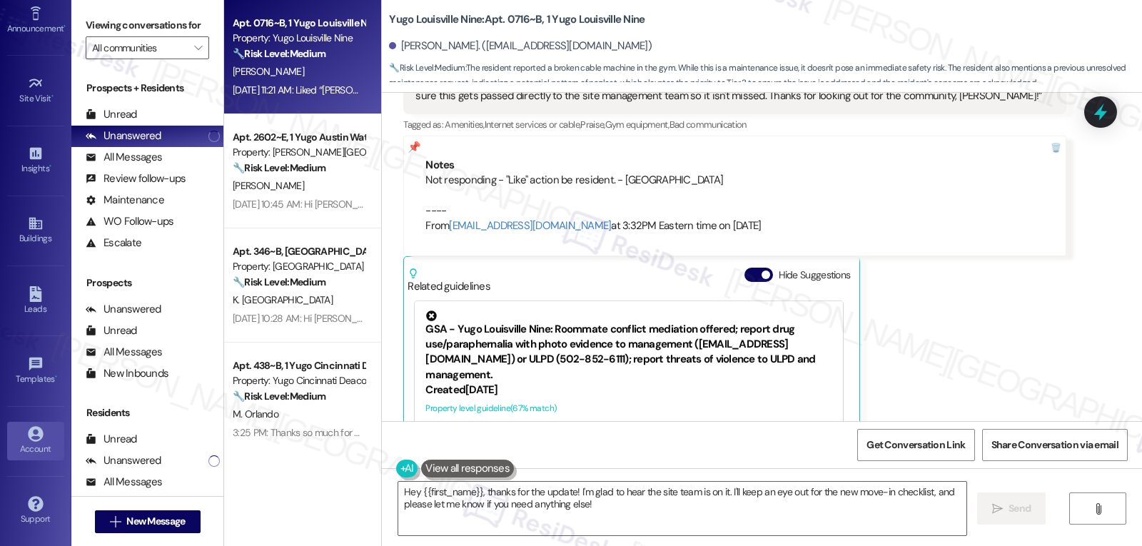
click at [28, 434] on icon at bounding box center [35, 433] width 15 height 15
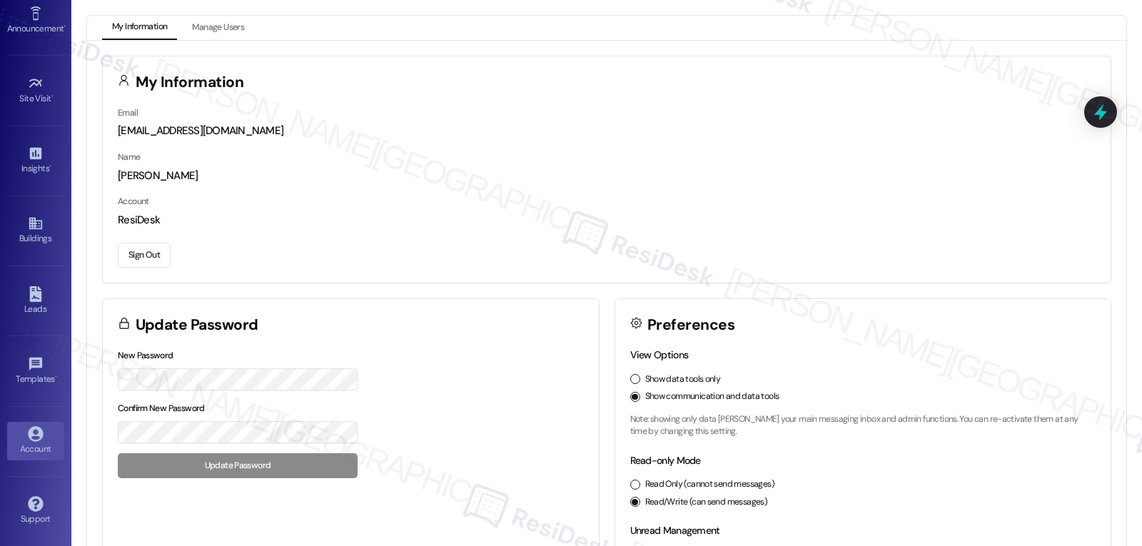
click at [155, 249] on button "Sign Out" at bounding box center [144, 255] width 53 height 25
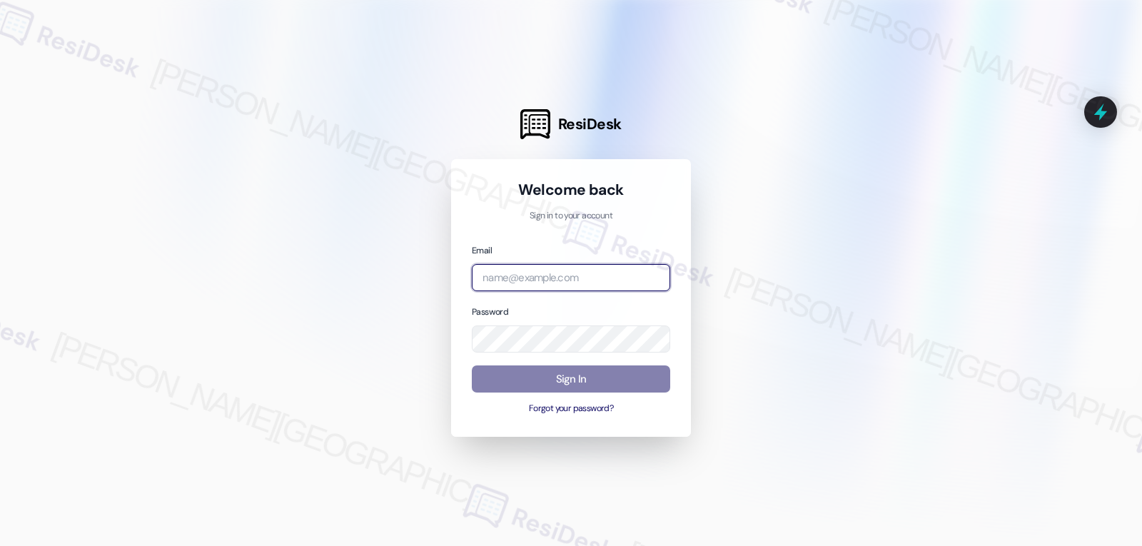
click at [539, 271] on input "email" at bounding box center [571, 278] width 198 height 28
click at [519, 271] on input "email" at bounding box center [571, 278] width 198 height 28
paste input "automated-surveys-birchstone_residential-jomar.punay@birchstone_[DOMAIN_NAME]"
type input "automated-surveys-birchstone_residential-jomar.punay@birchstone_[DOMAIN_NAME]"
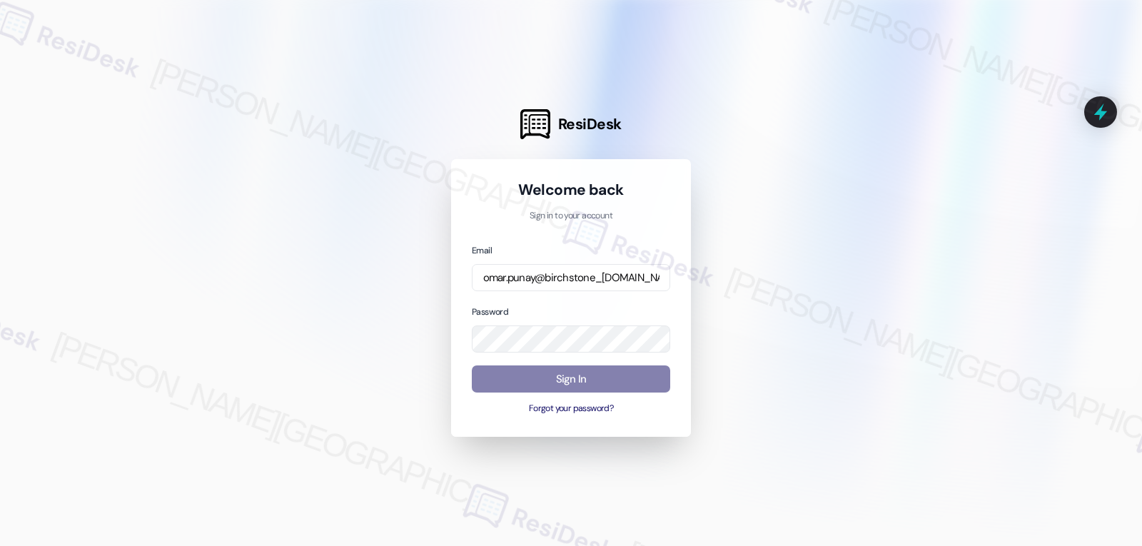
scroll to position [0, 0]
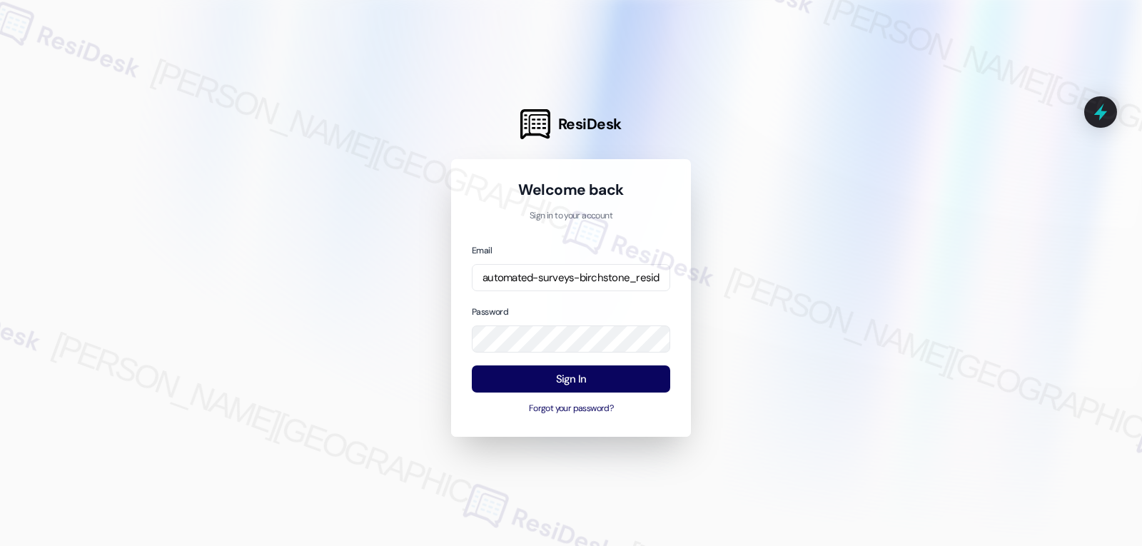
click at [547, 300] on div "Email automated-surveys-birchstone_residential-jomar.punay@birchstone_[DOMAIN_N…" at bounding box center [571, 329] width 198 height 173
click at [572, 395] on div "Sign In Forgot your password?" at bounding box center [571, 390] width 198 height 51
click at [574, 378] on button "Sign In" at bounding box center [571, 379] width 198 height 28
